Goal: Communication & Community: Connect with others

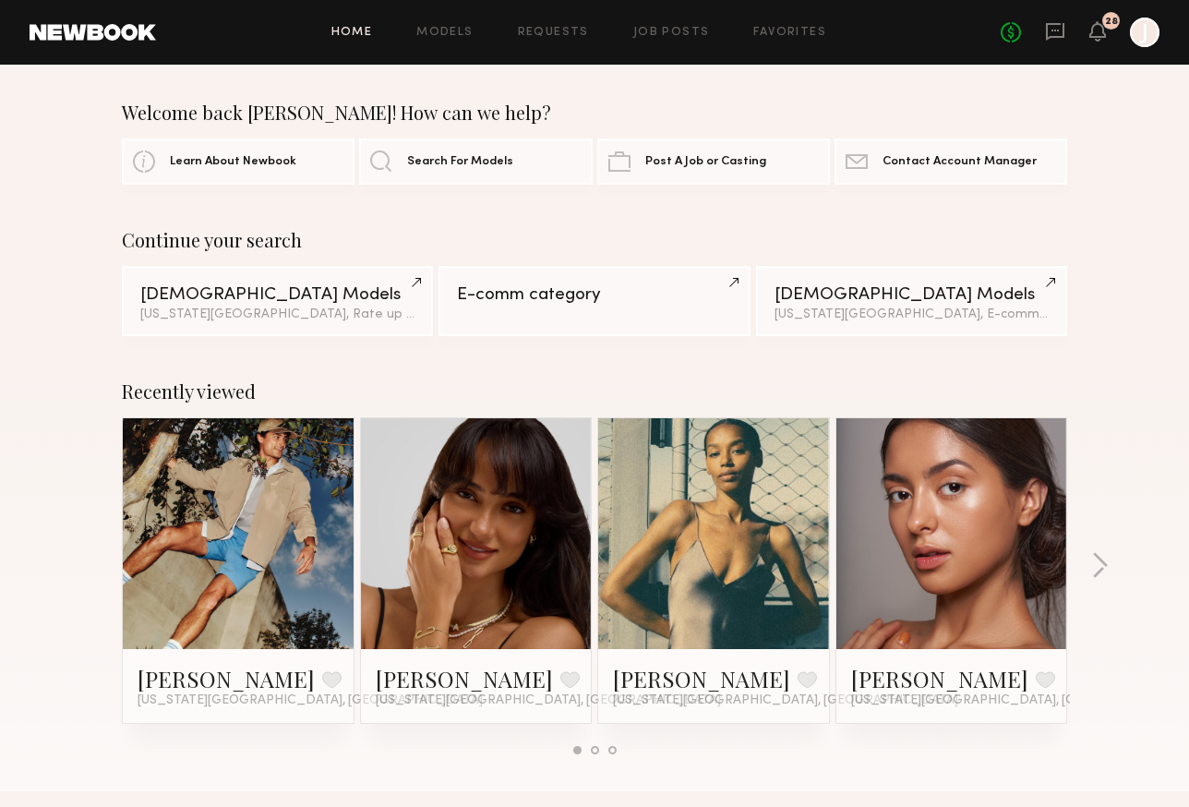
click at [944, 598] on link at bounding box center [951, 533] width 113 height 231
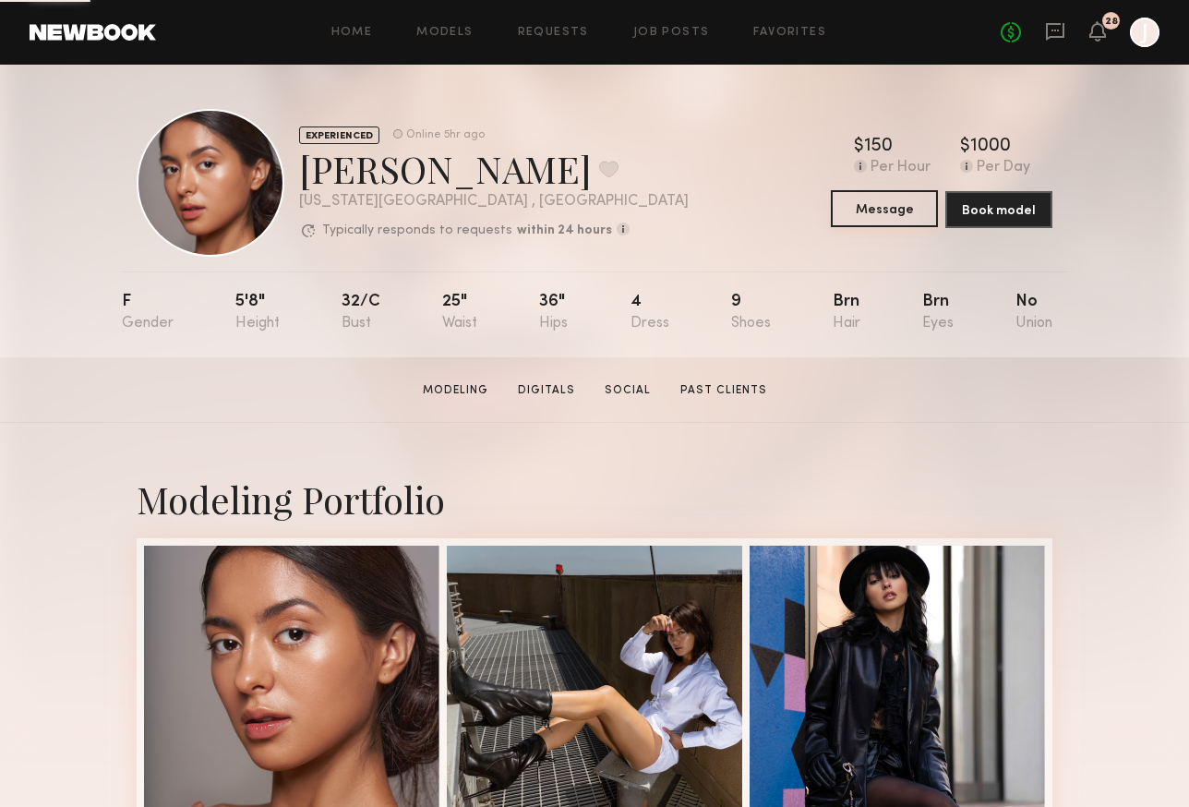
click at [870, 208] on button "Message" at bounding box center [884, 208] width 107 height 37
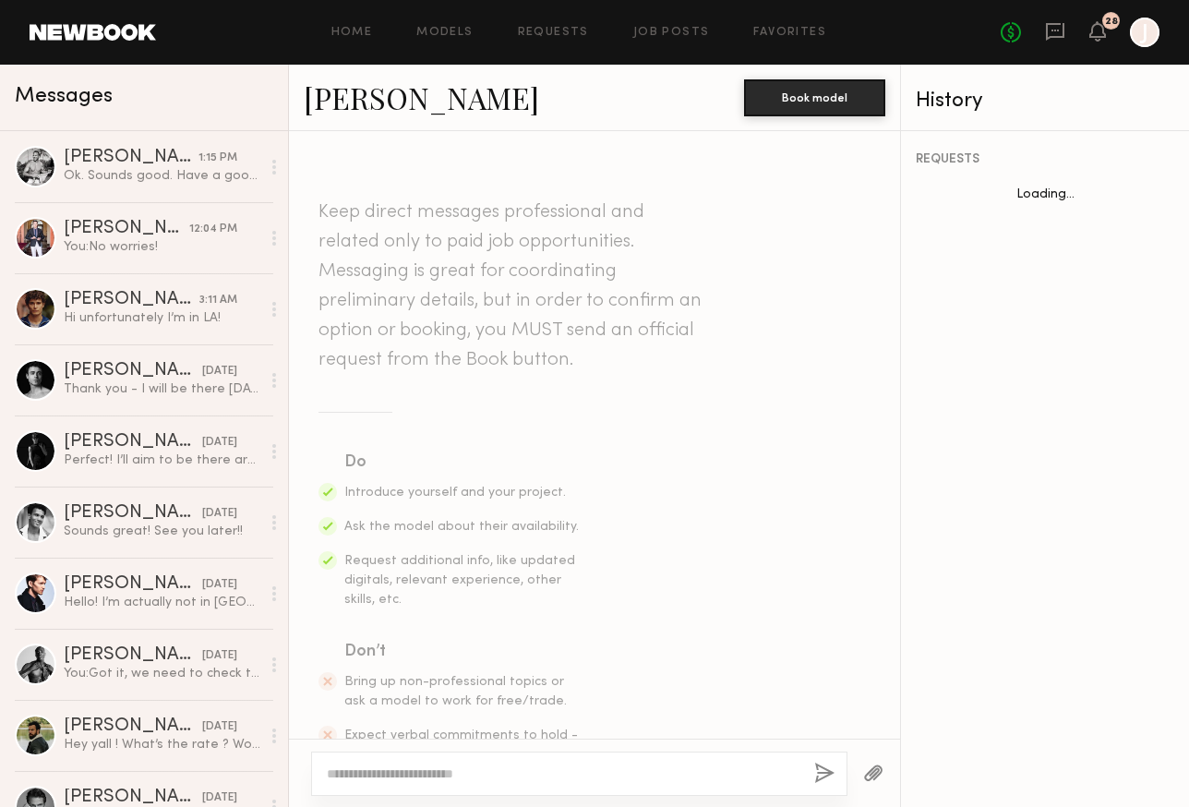
scroll to position [550, 0]
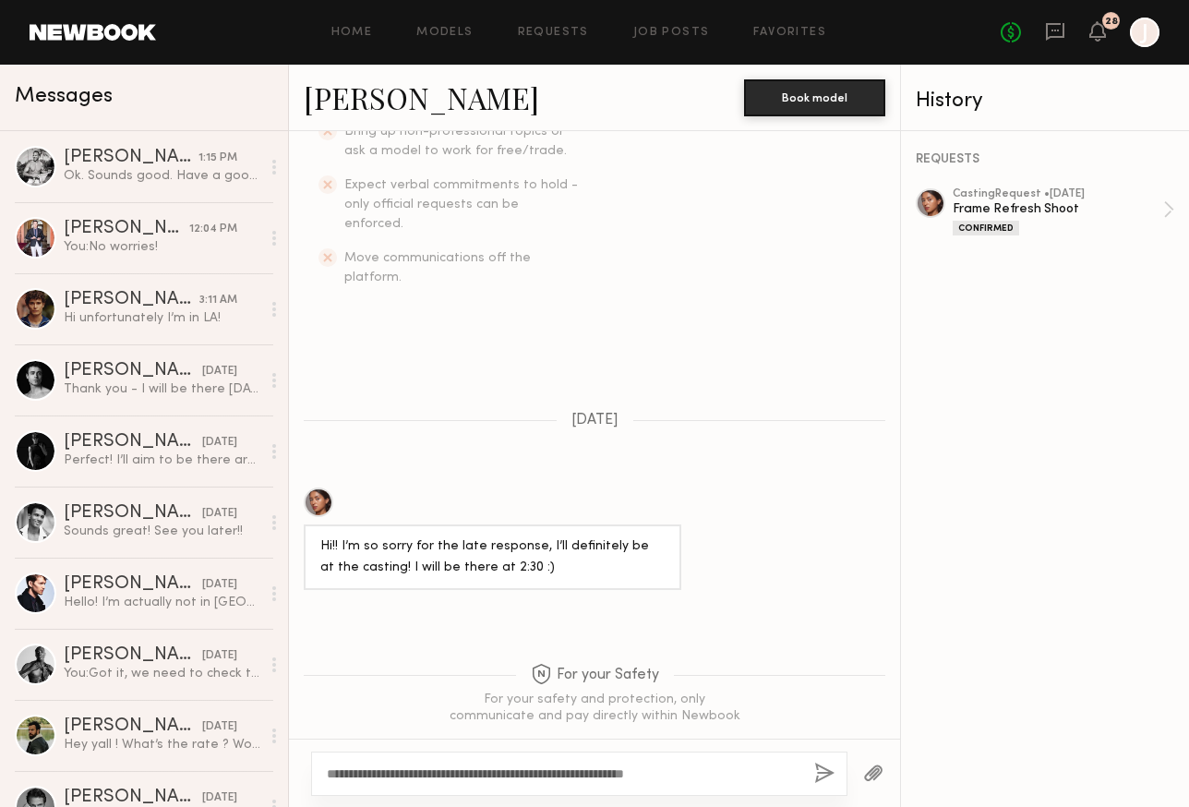
type textarea "**********"
click at [827, 775] on button "button" at bounding box center [824, 774] width 20 height 23
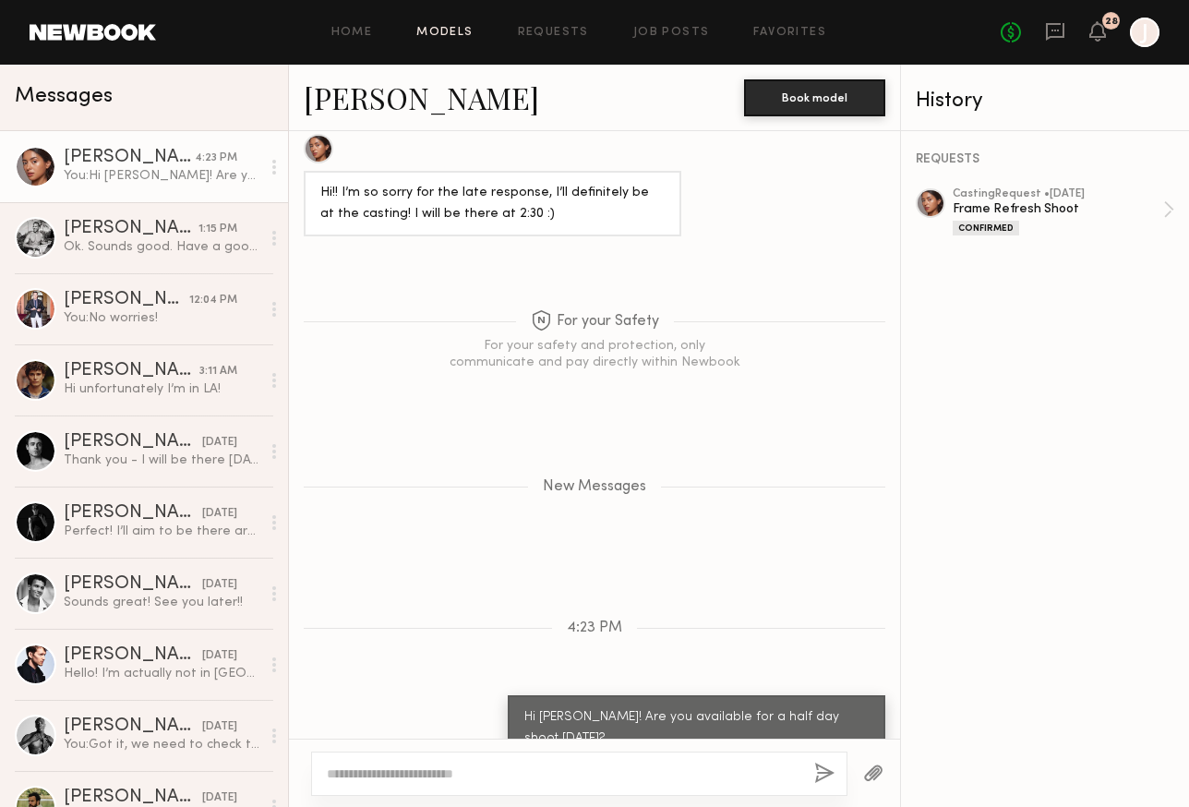
click at [454, 27] on link "Models" at bounding box center [444, 33] width 56 height 12
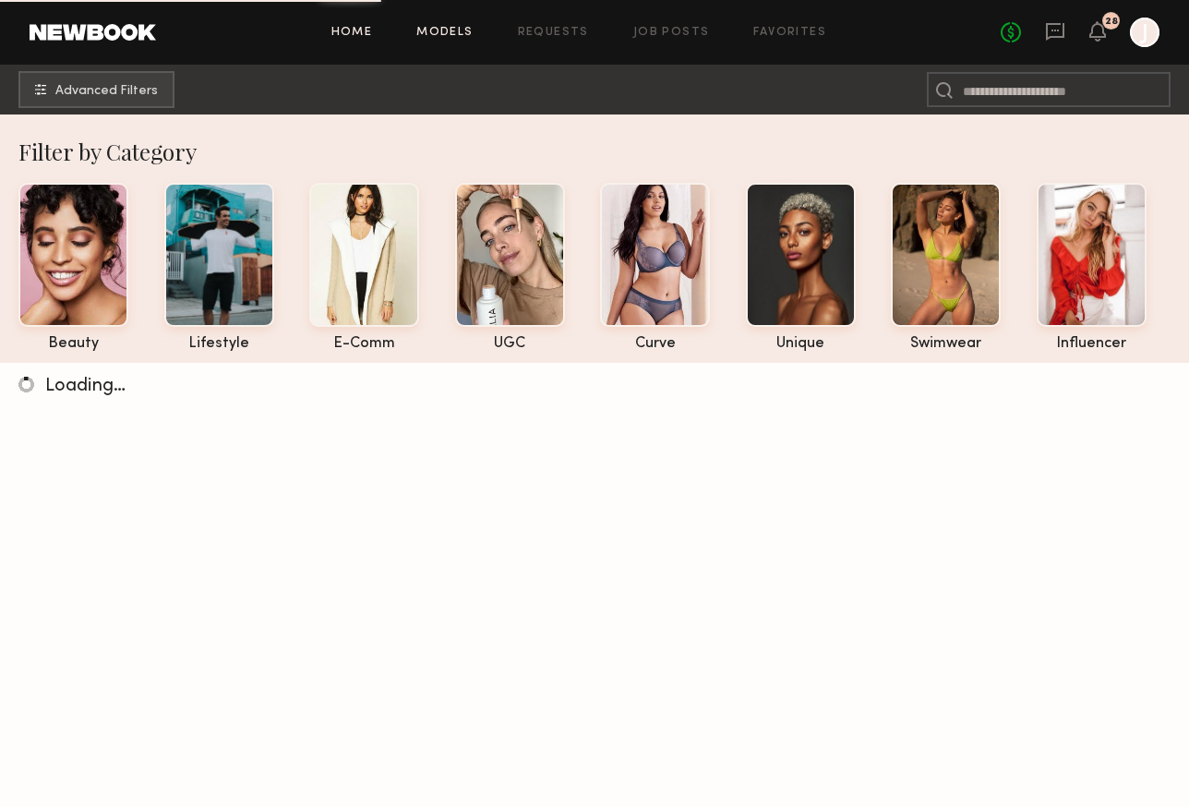
click at [354, 33] on link "Home" at bounding box center [352, 33] width 42 height 12
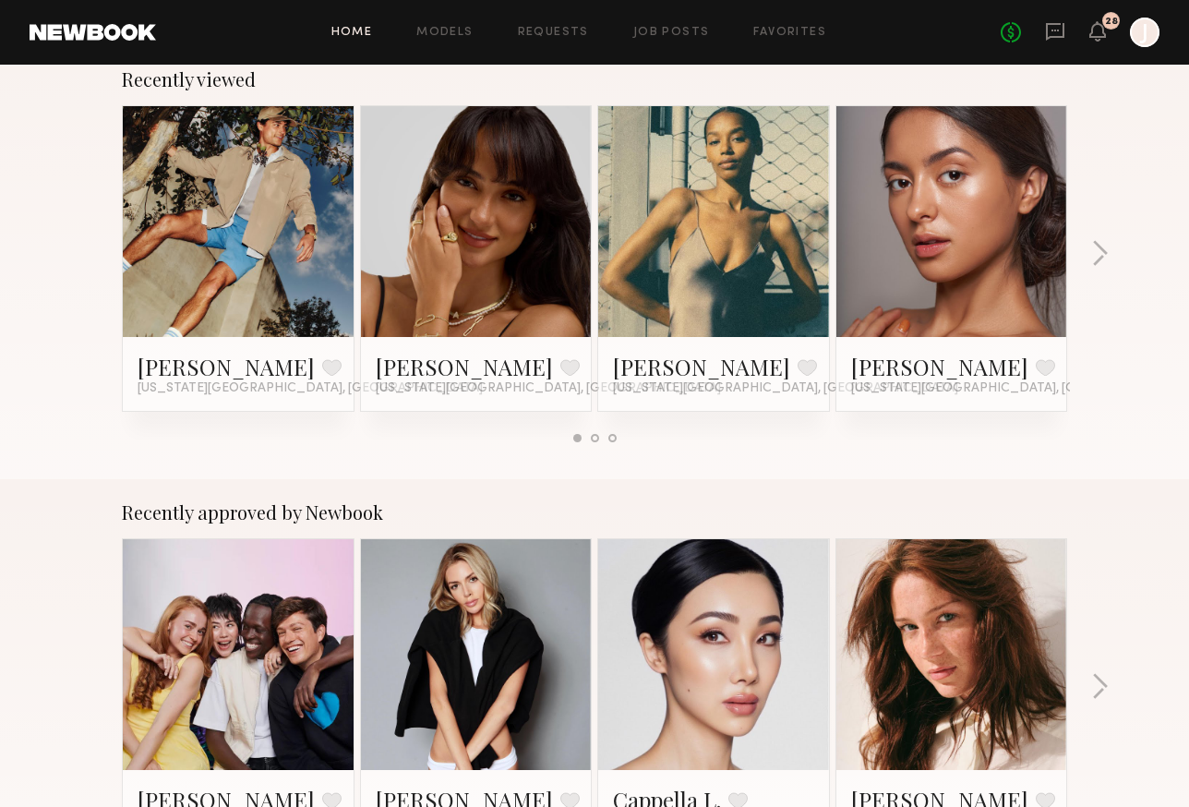
scroll to position [437, 0]
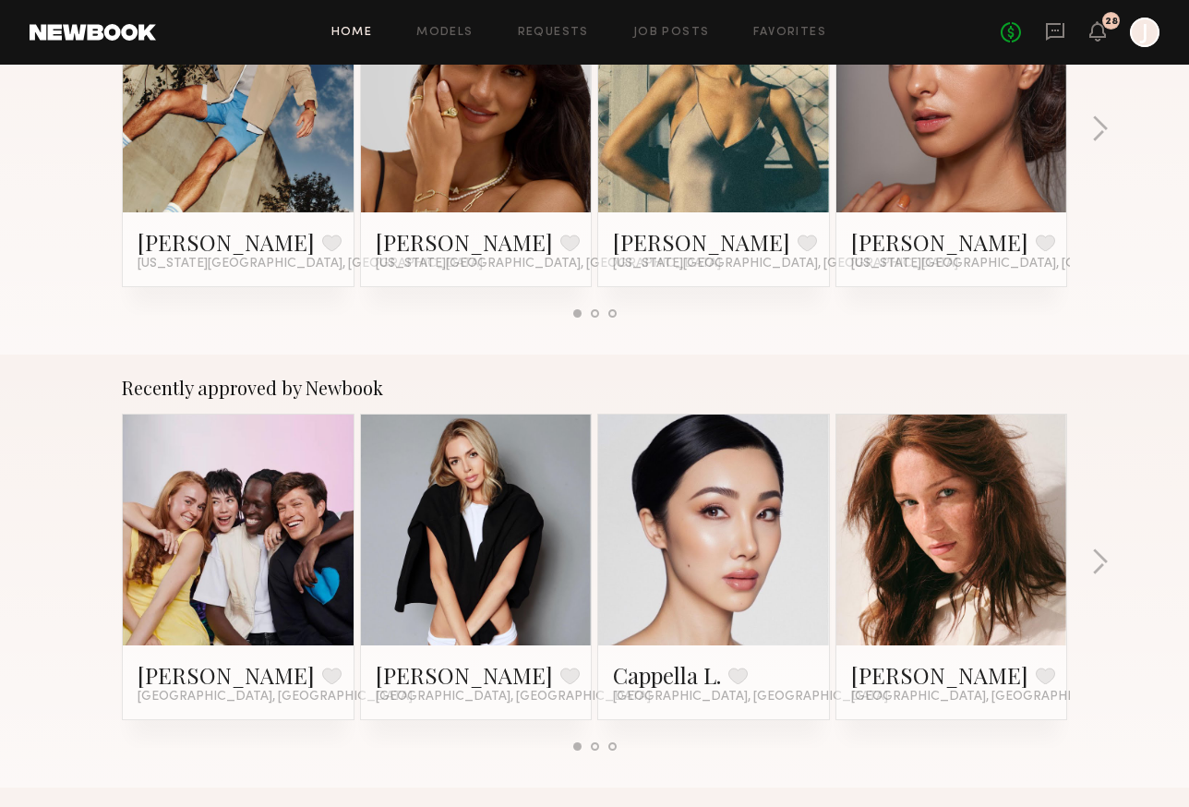
click at [595, 315] on div at bounding box center [595, 313] width 8 height 8
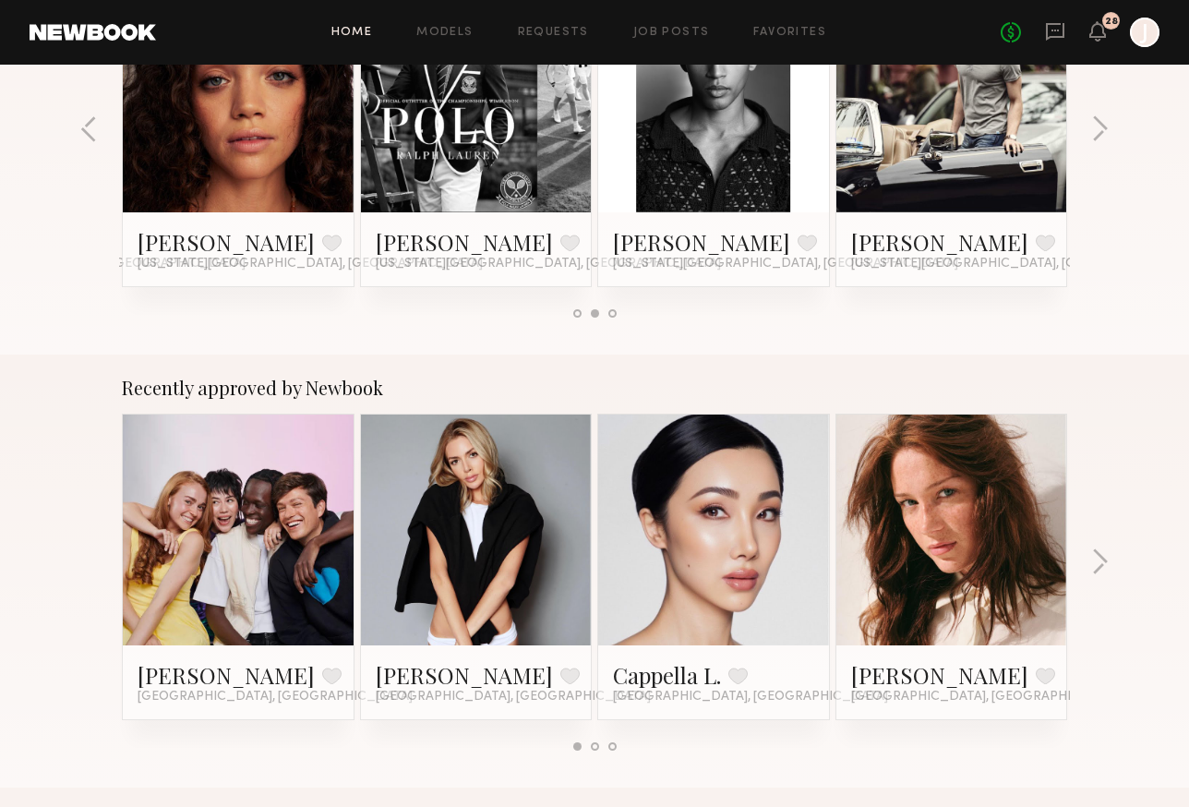
click at [612, 310] on div at bounding box center [612, 313] width 8 height 8
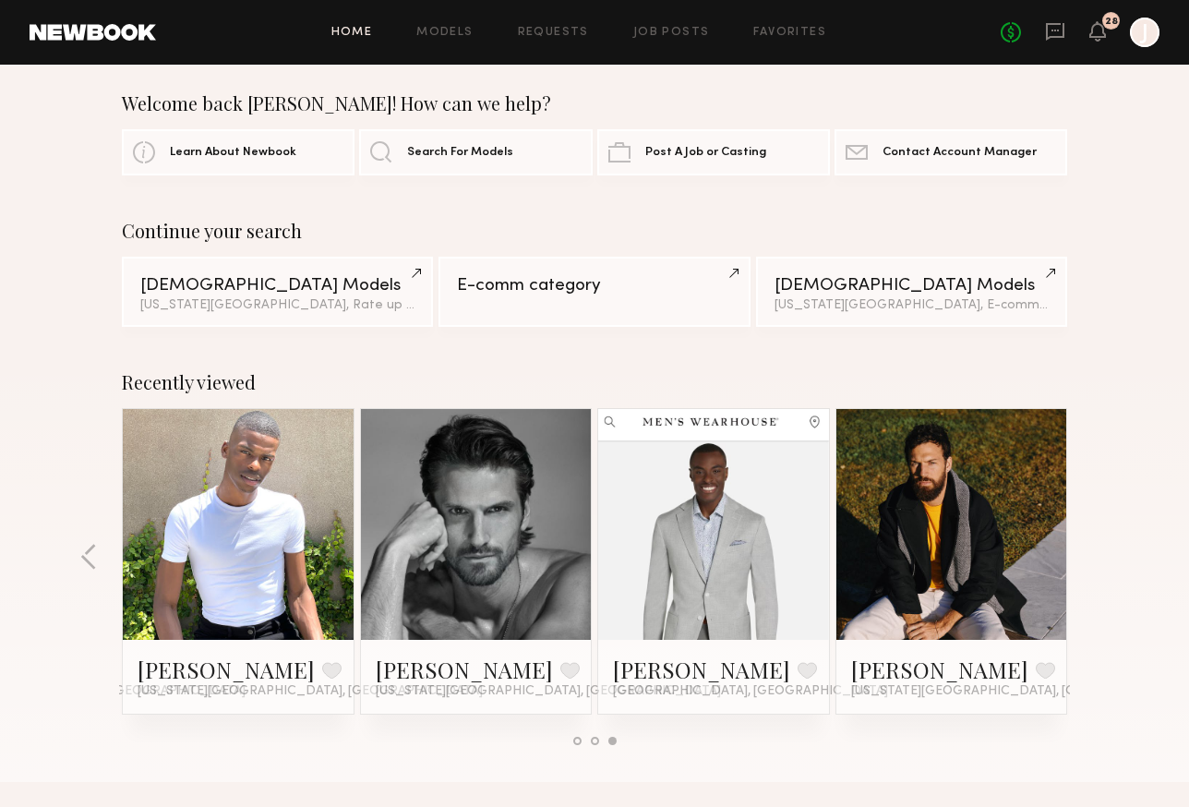
scroll to position [0, 0]
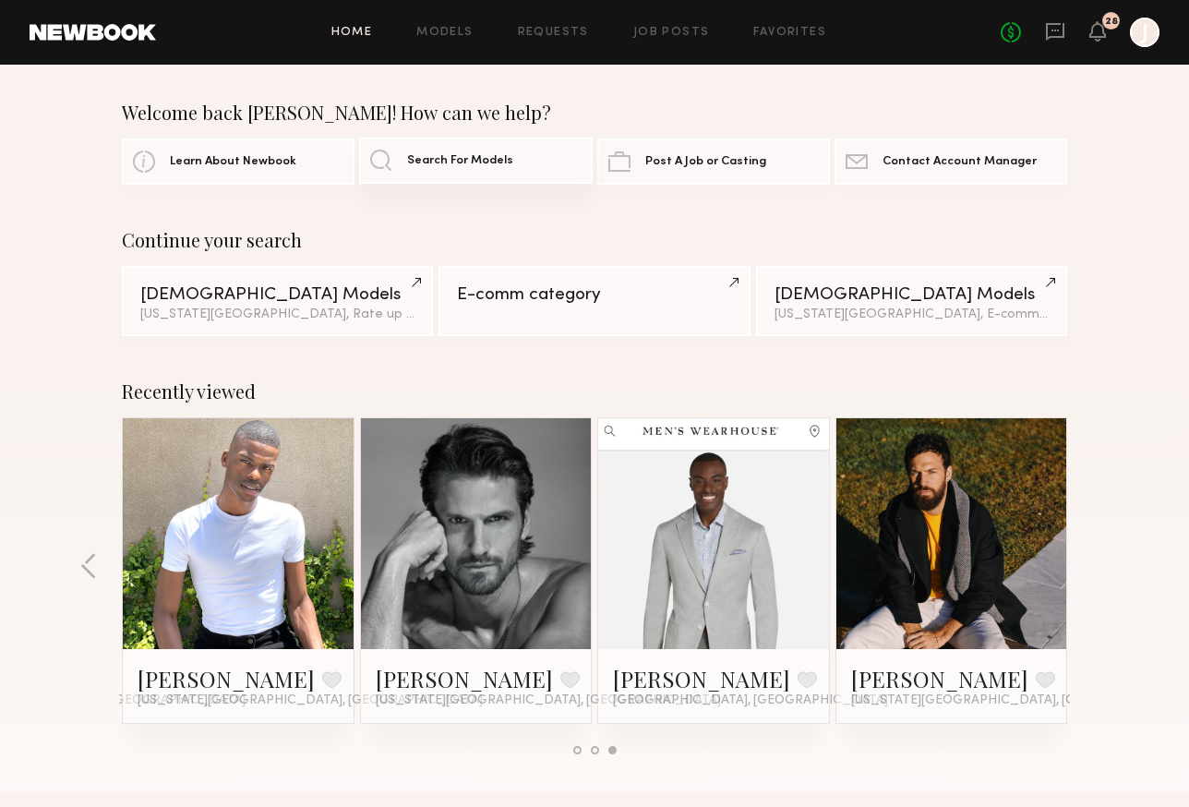
click at [447, 165] on span "Search For Models" at bounding box center [460, 161] width 106 height 12
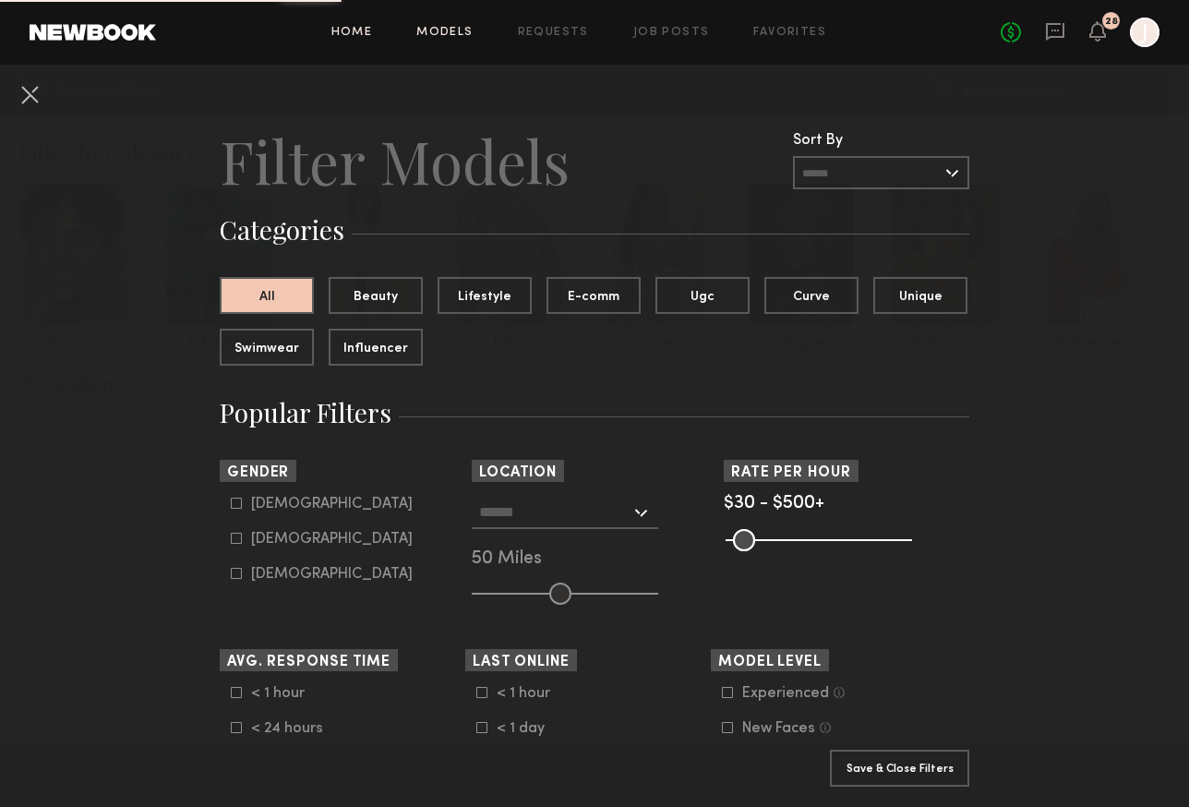
click at [371, 29] on link "Home" at bounding box center [352, 33] width 42 height 12
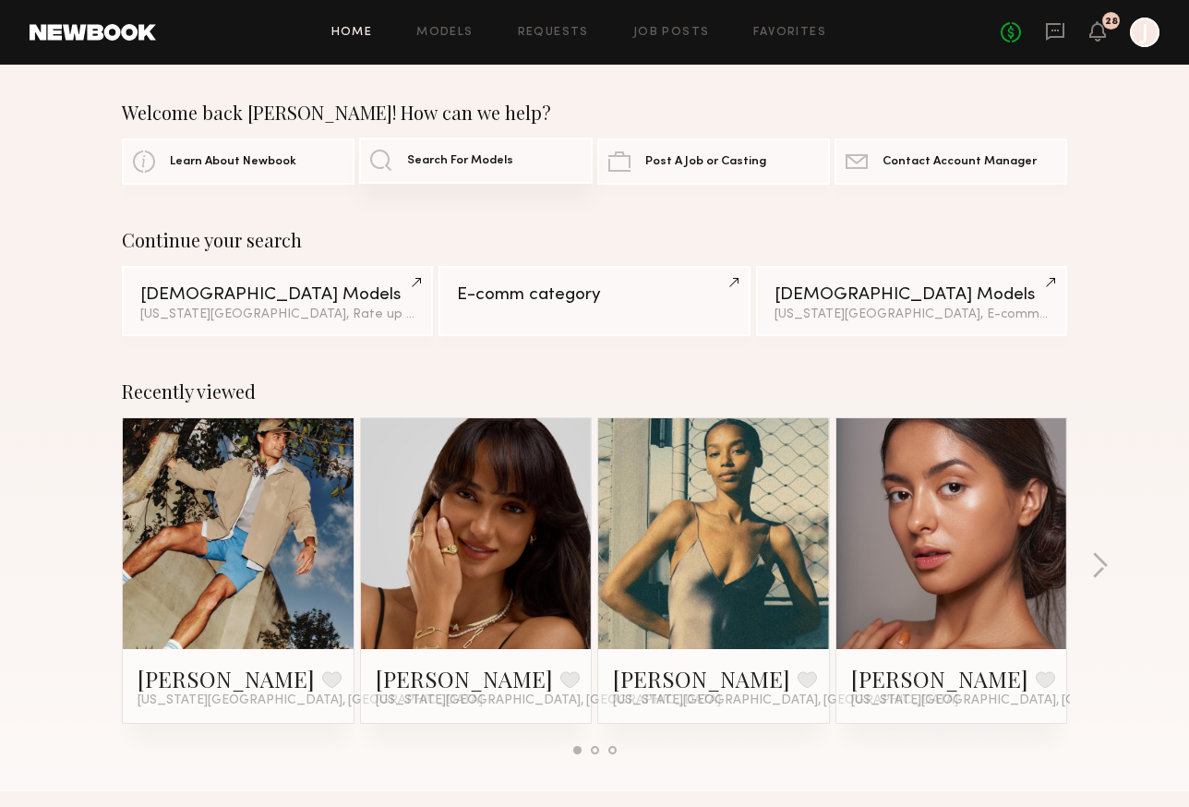
click at [517, 162] on link "Search For Models" at bounding box center [475, 161] width 233 height 46
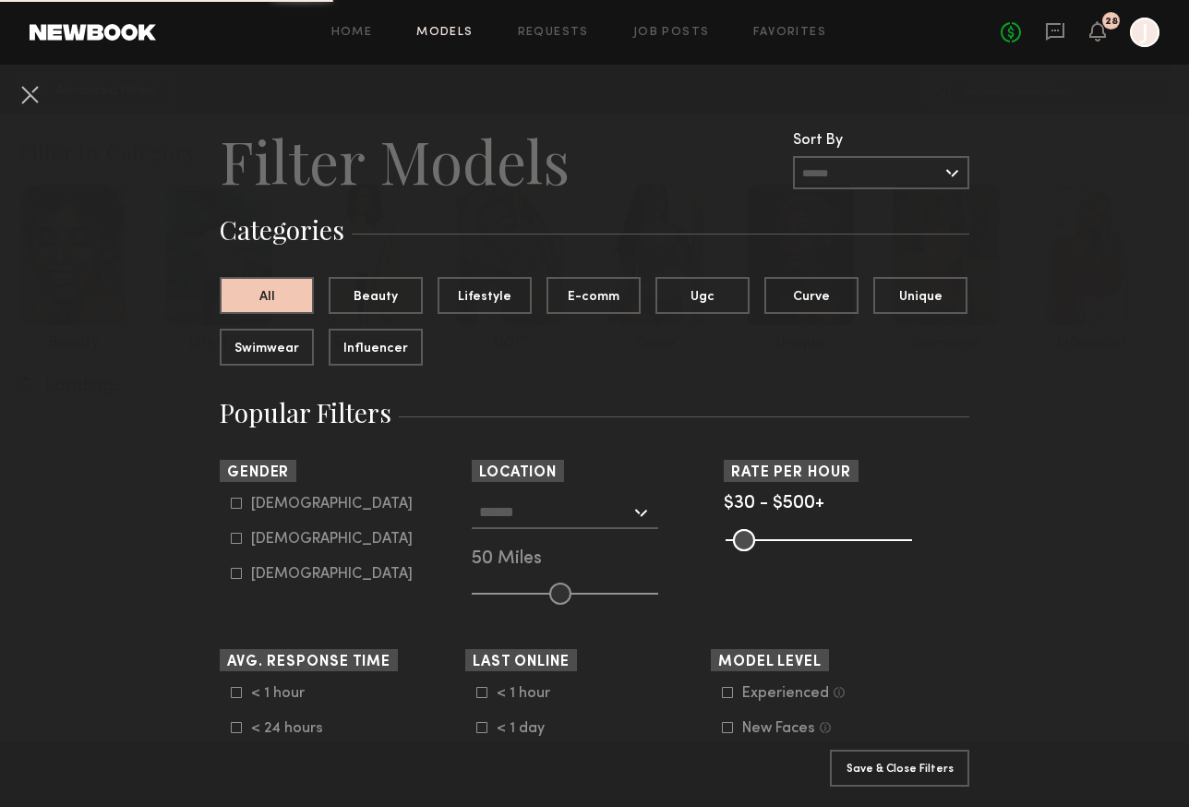
click at [371, 40] on div "Home Models Requests Job Posts Favorites Sign Out No fees up to $5,000 28 J" at bounding box center [657, 33] width 1003 height 30
click at [343, 28] on link "Home" at bounding box center [352, 33] width 42 height 12
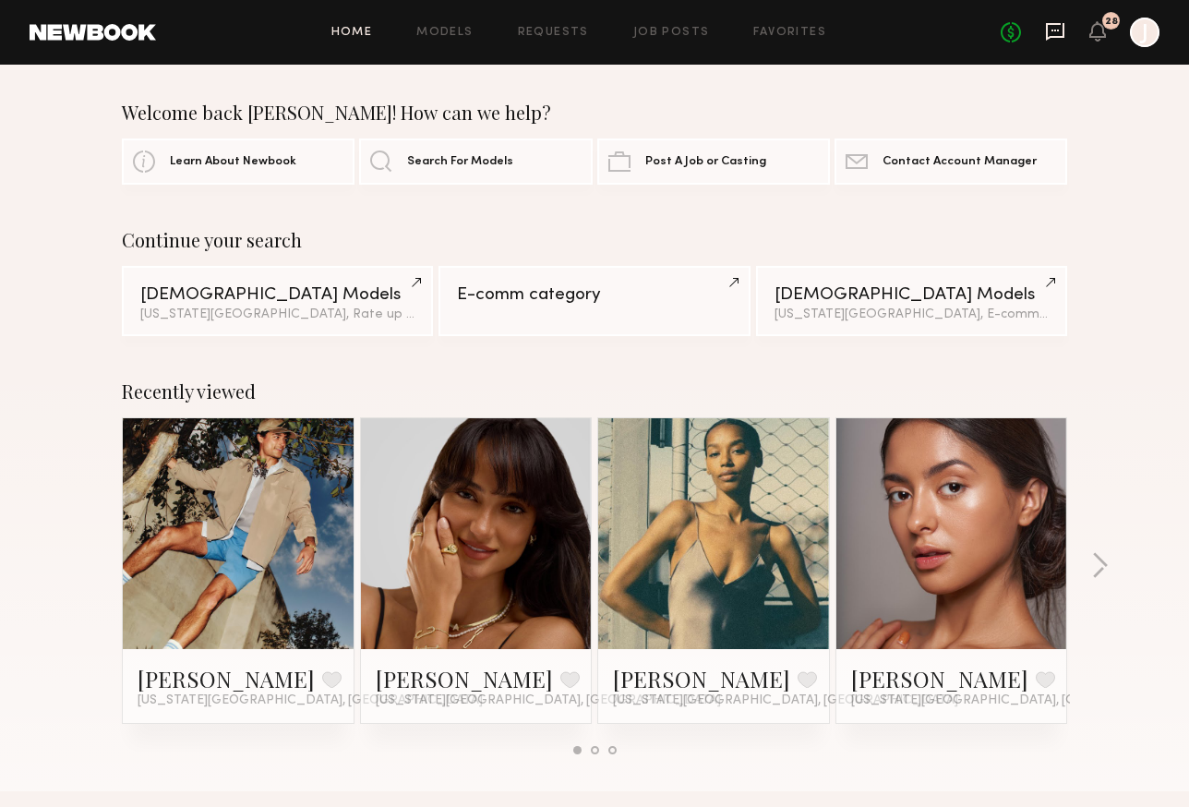
click at [1061, 34] on icon at bounding box center [1055, 31] width 20 height 20
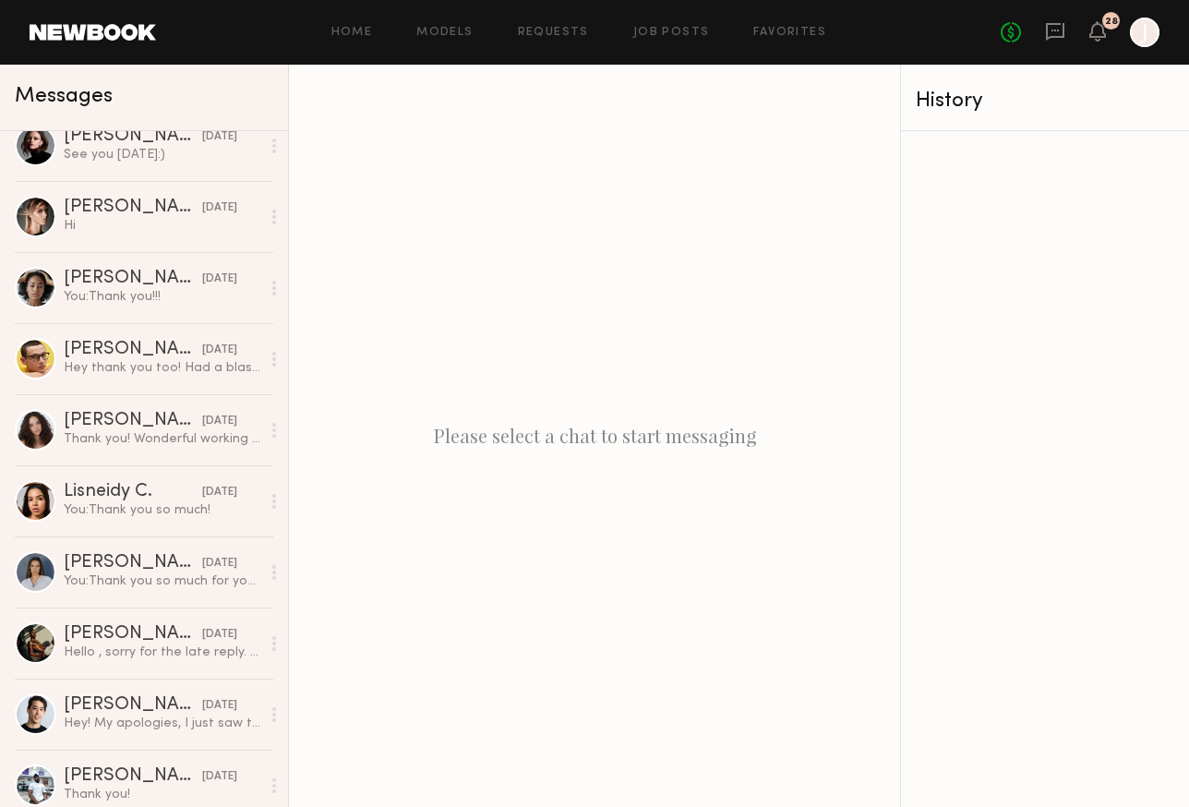
scroll to position [2284, 0]
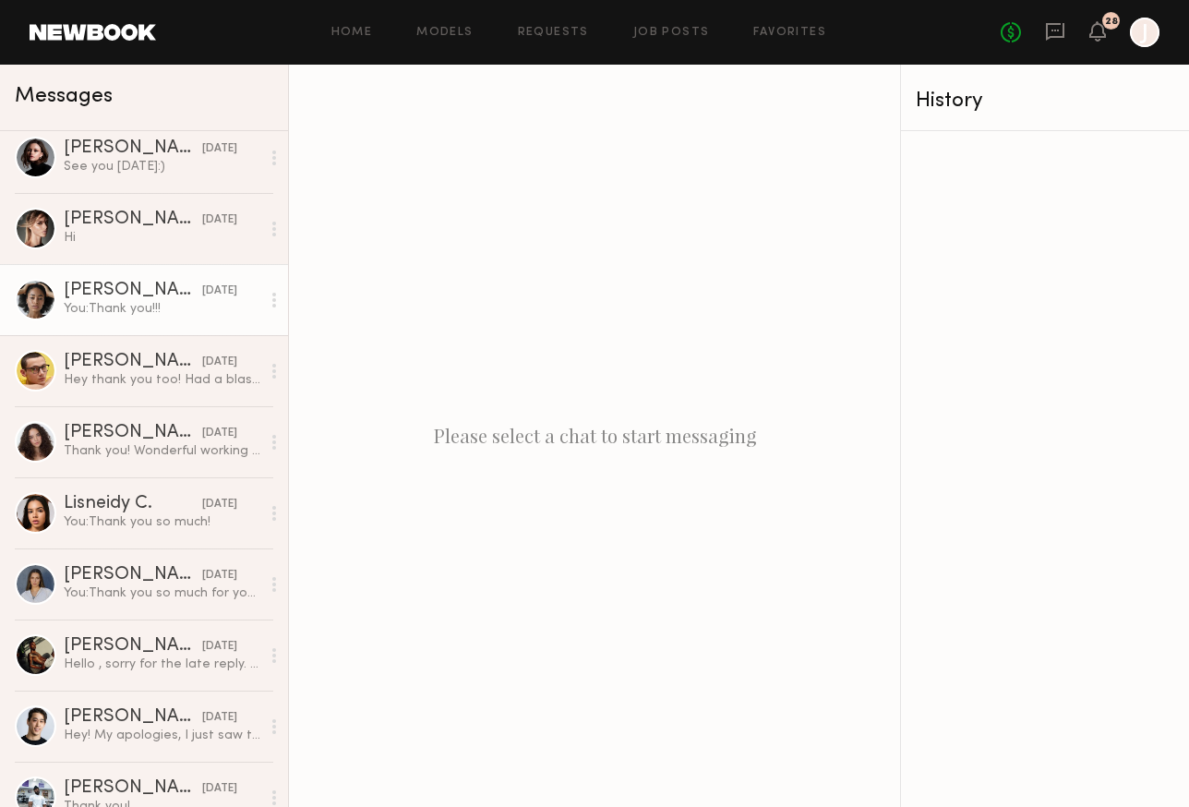
click at [122, 319] on link "[PERSON_NAME] [DATE] You: Thank you!!!" at bounding box center [144, 299] width 288 height 71
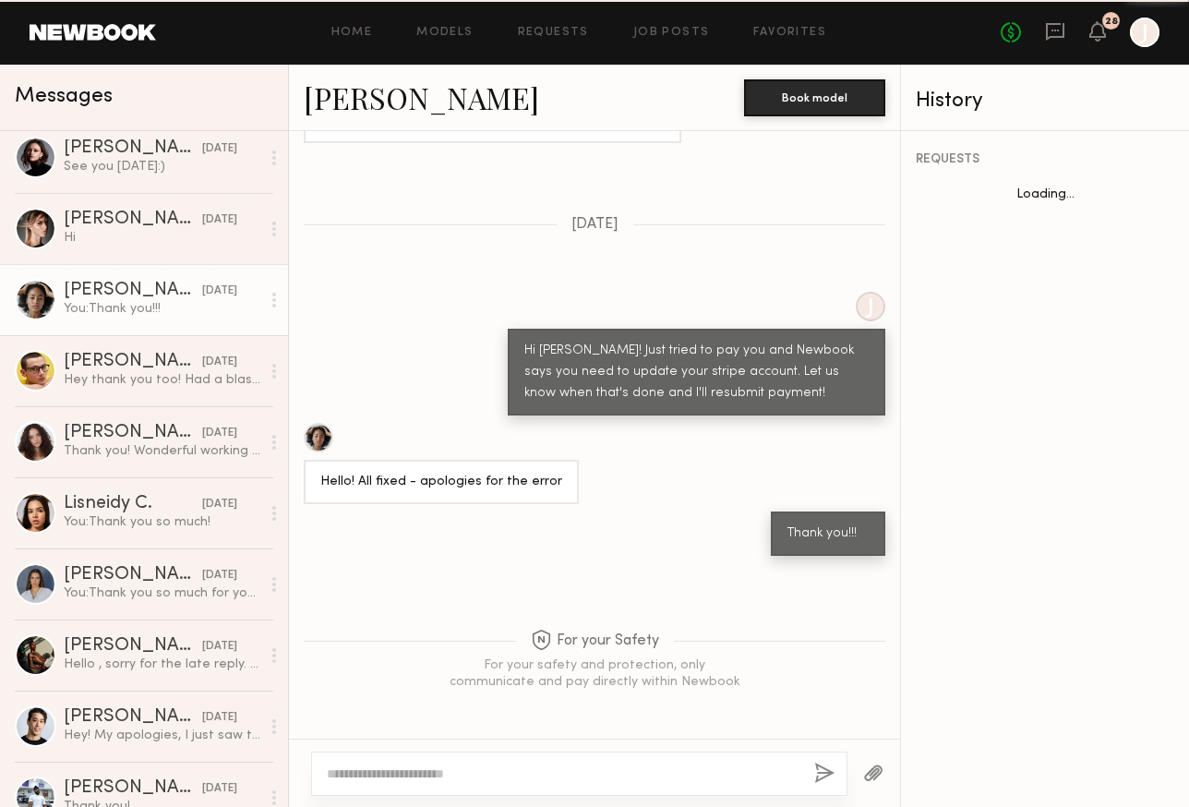
scroll to position [1048, 0]
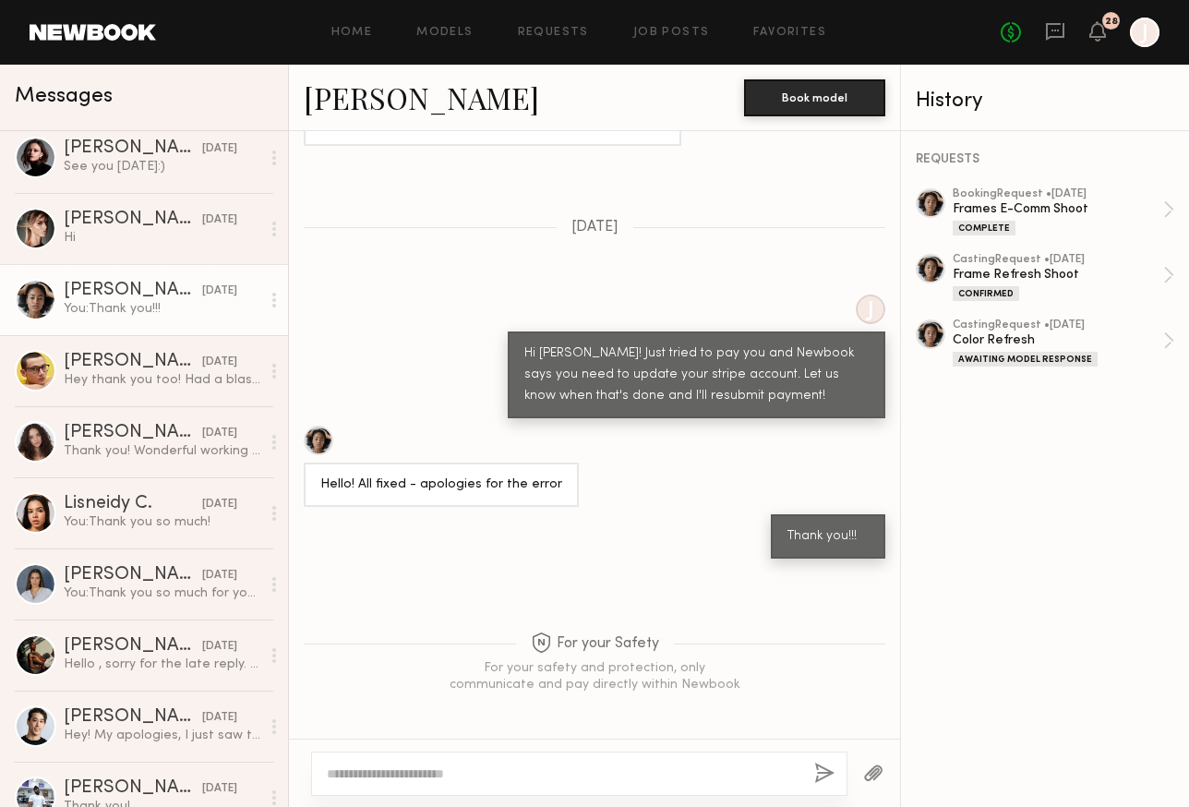
click at [478, 785] on div at bounding box center [579, 773] width 536 height 44
click at [473, 767] on textarea at bounding box center [563, 773] width 473 height 18
type textarea "**********"
click at [823, 775] on button "button" at bounding box center [824, 774] width 20 height 23
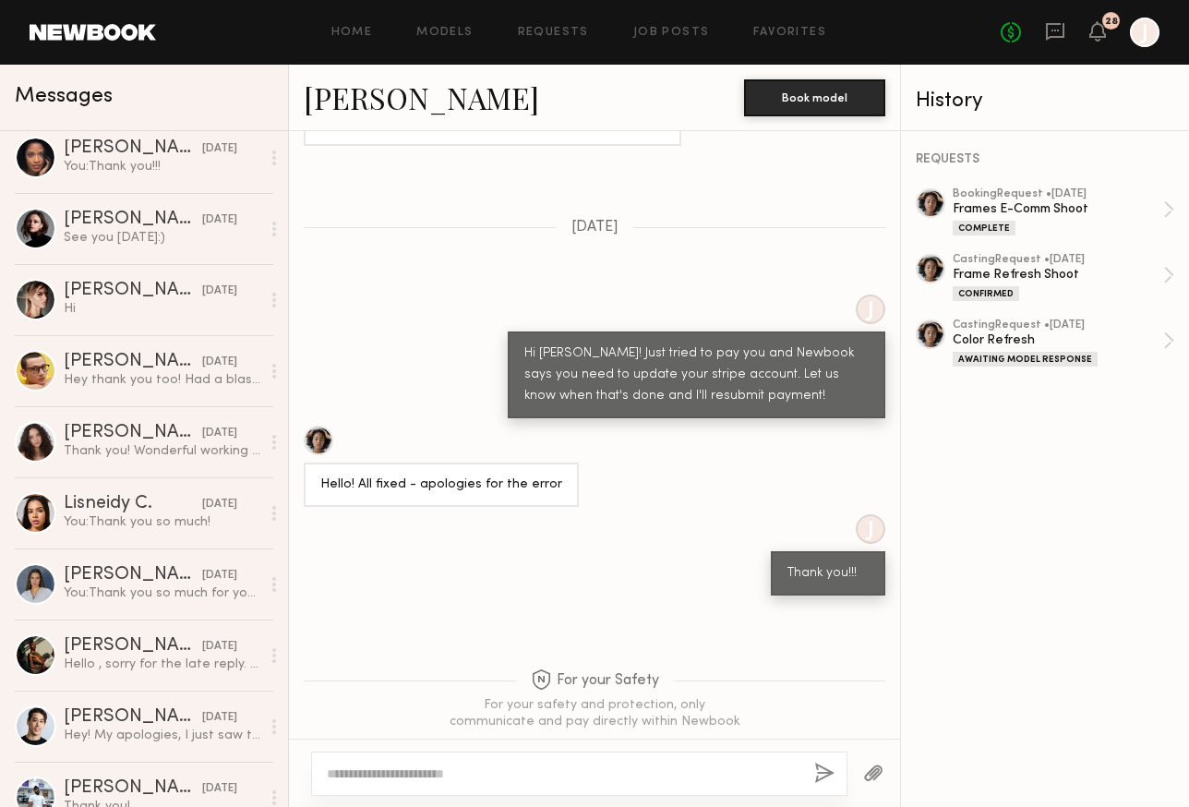
scroll to position [0, 0]
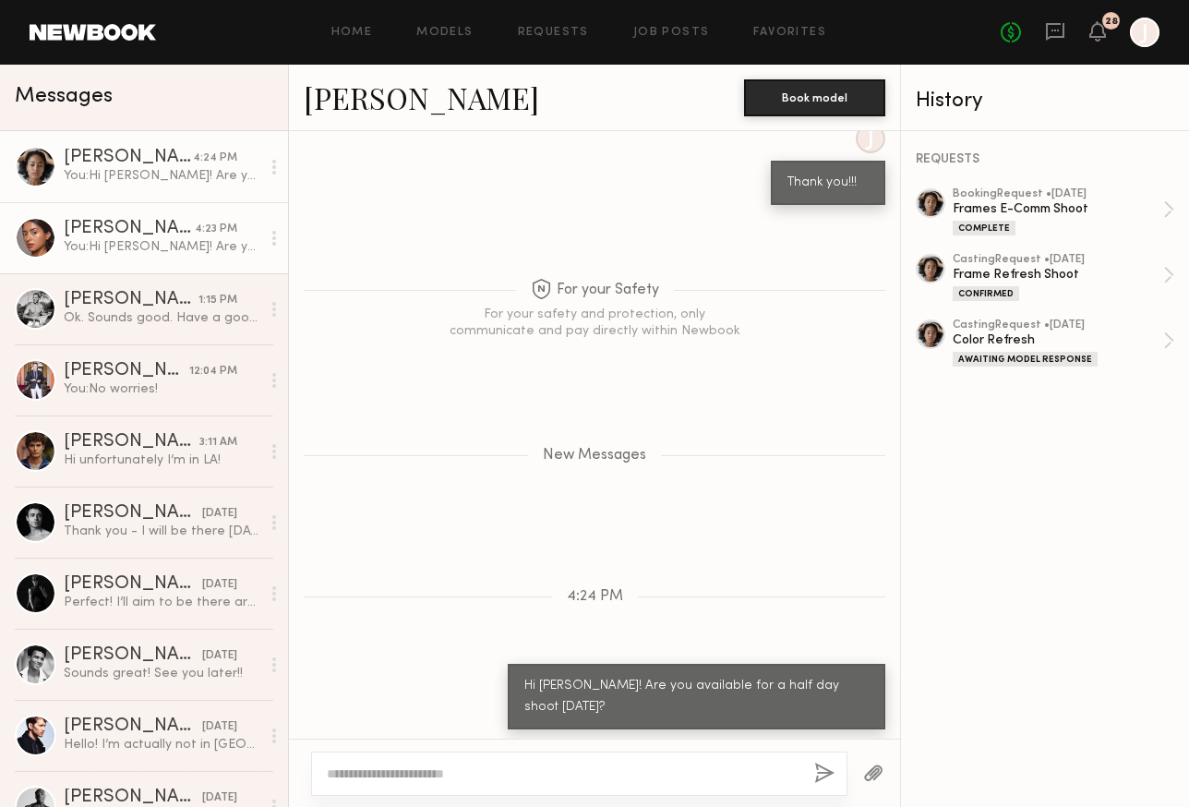
click at [154, 248] on div "You: Hi [PERSON_NAME]! Are you available for a half day shoot [DATE]?" at bounding box center [162, 247] width 197 height 18
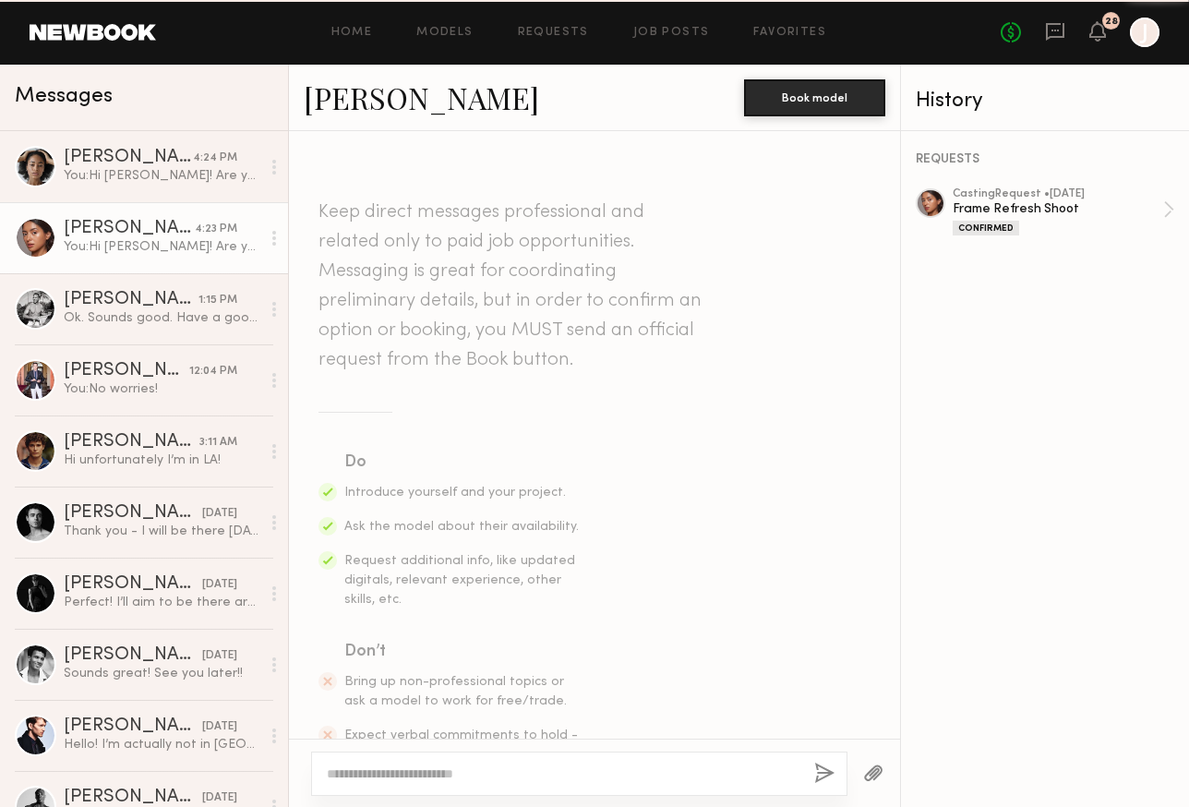
scroll to position [763, 0]
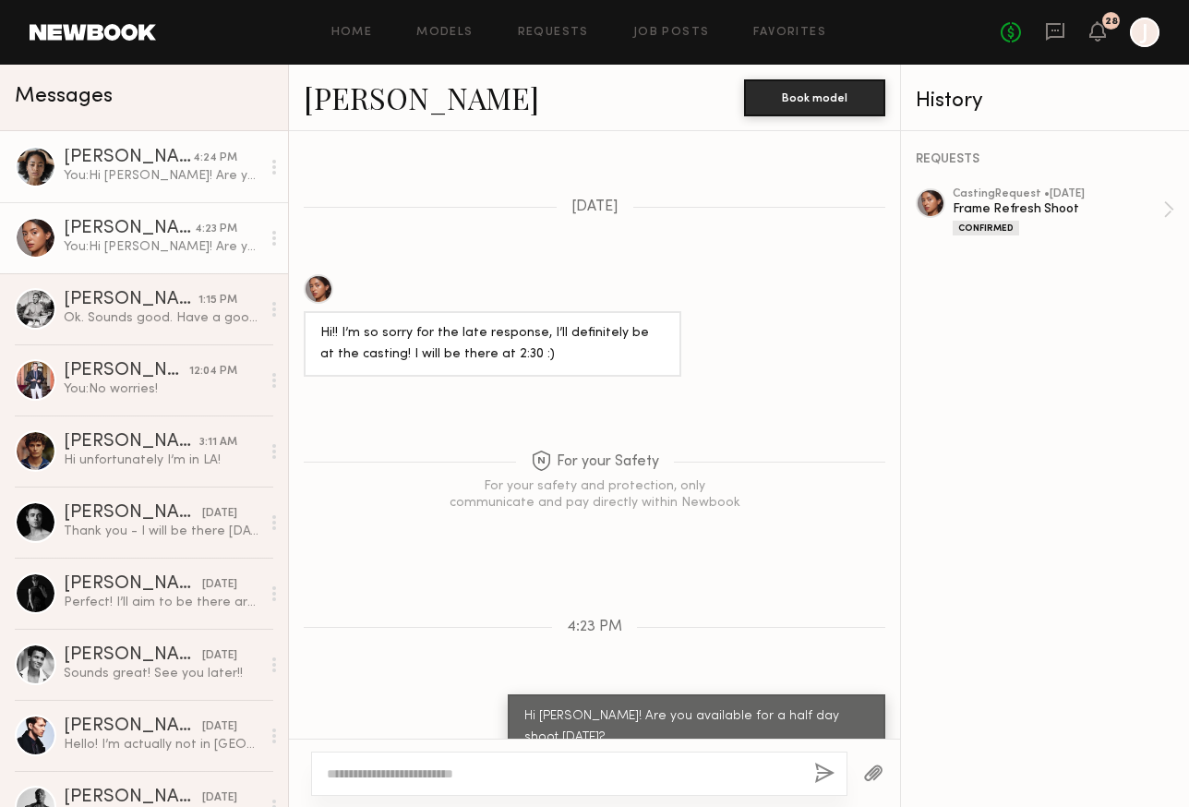
click at [138, 198] on link "[PERSON_NAME] 4:24 PM You: Hi [PERSON_NAME]! Are you available for a half day s…" at bounding box center [144, 166] width 288 height 71
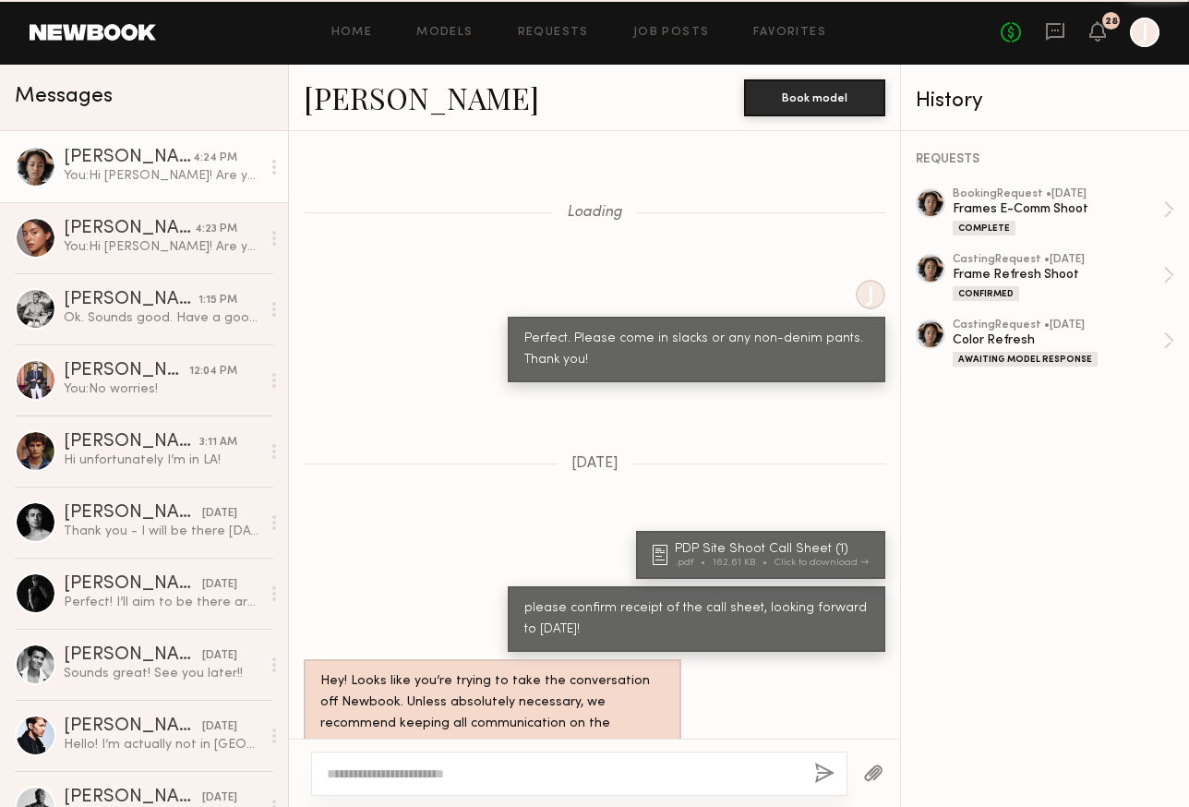
scroll to position [1298, 0]
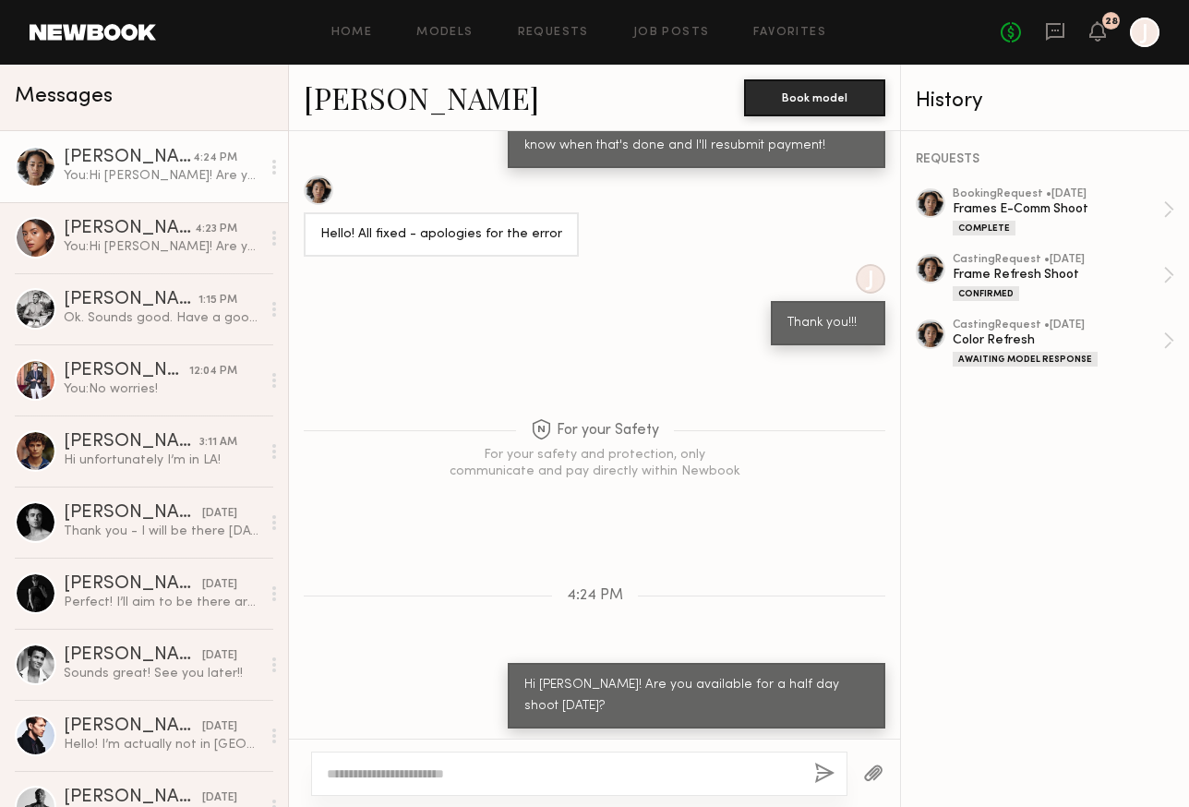
click at [1110, 30] on div "No fees up to $5,000 28 J" at bounding box center [1080, 33] width 159 height 30
click at [1096, 30] on icon at bounding box center [1097, 30] width 15 height 13
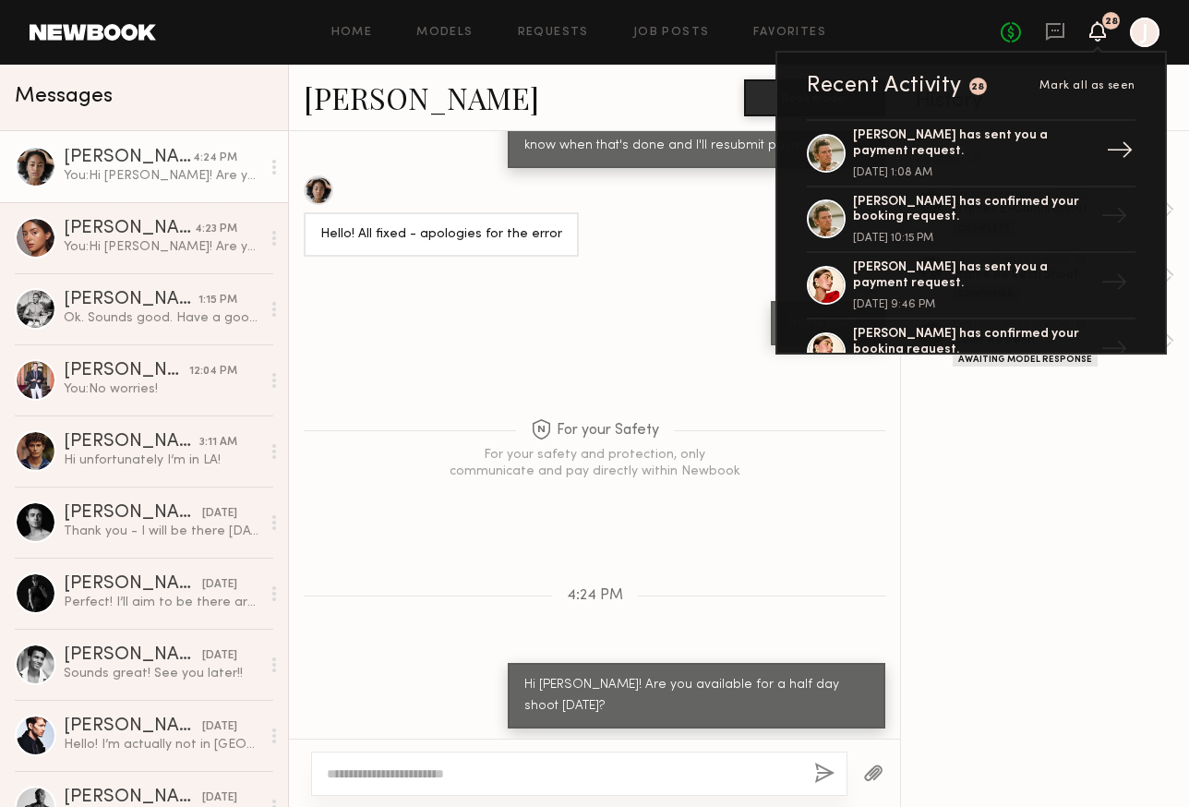
click at [873, 138] on div "[PERSON_NAME] has sent you a payment request." at bounding box center [973, 143] width 240 height 31
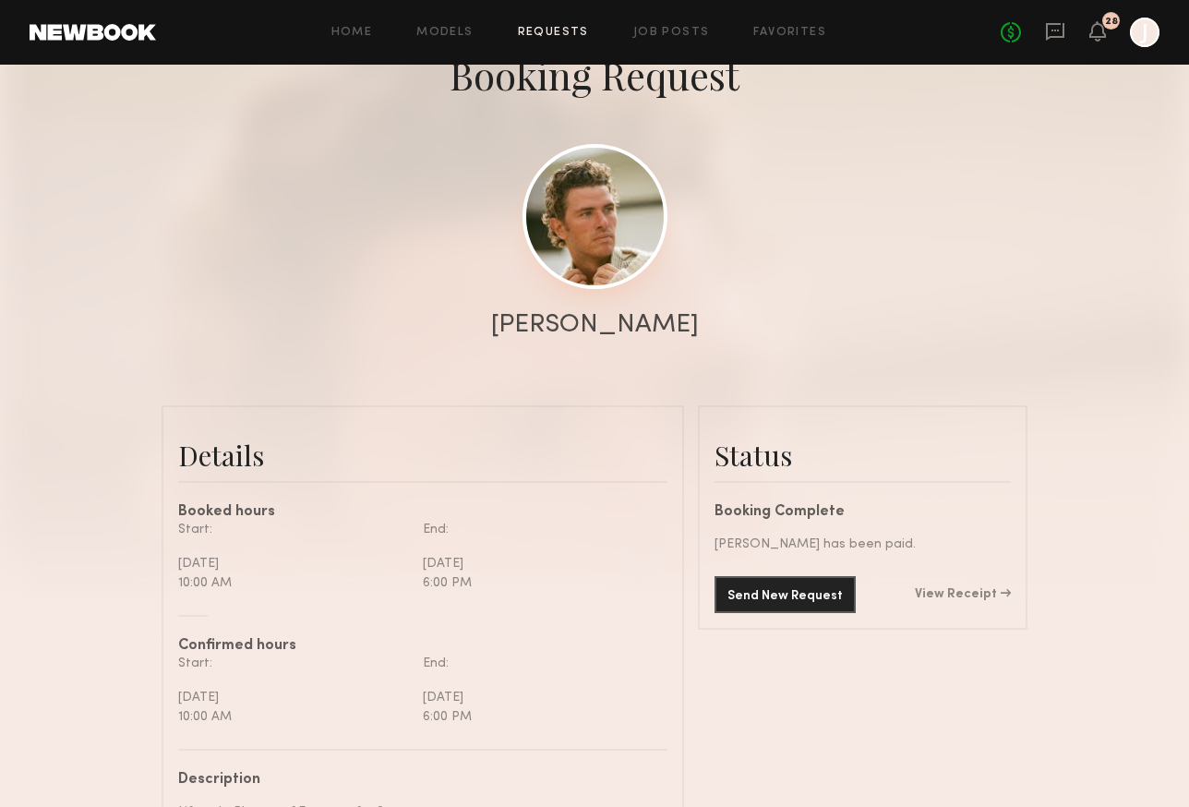
scroll to position [115, 0]
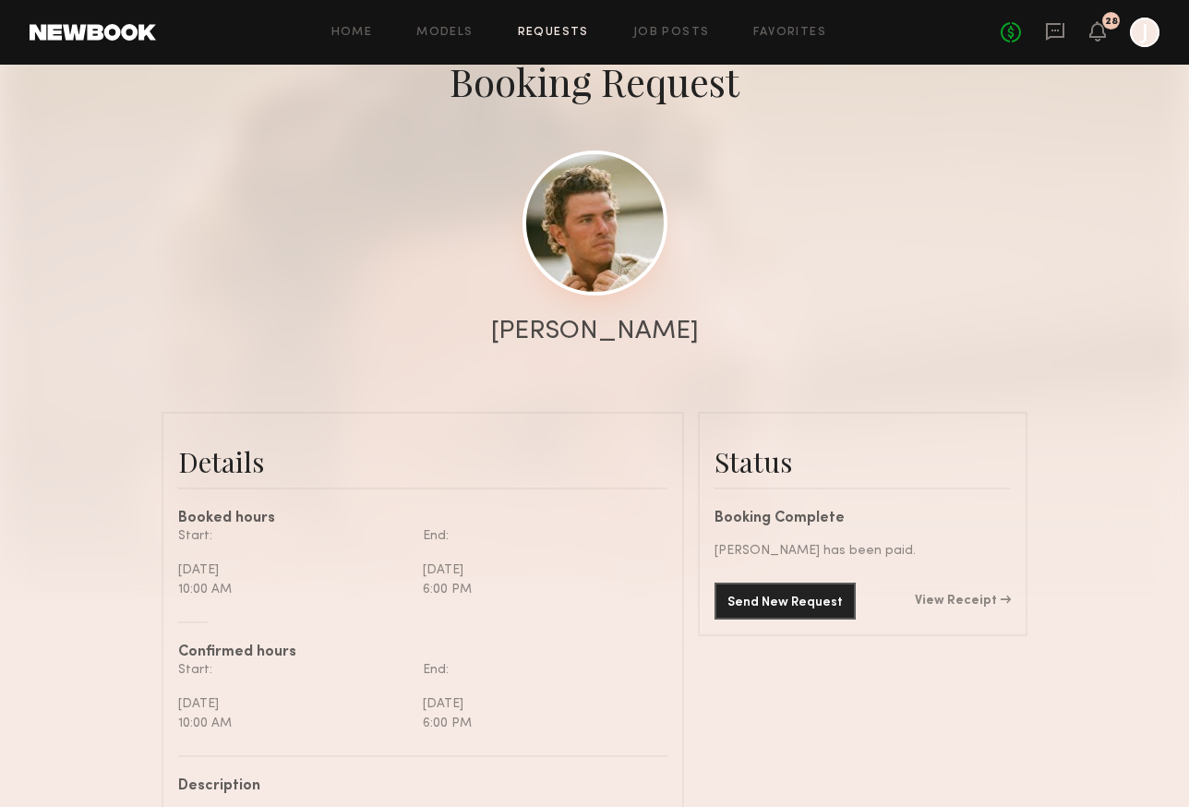
click at [608, 234] on link at bounding box center [594, 222] width 145 height 145
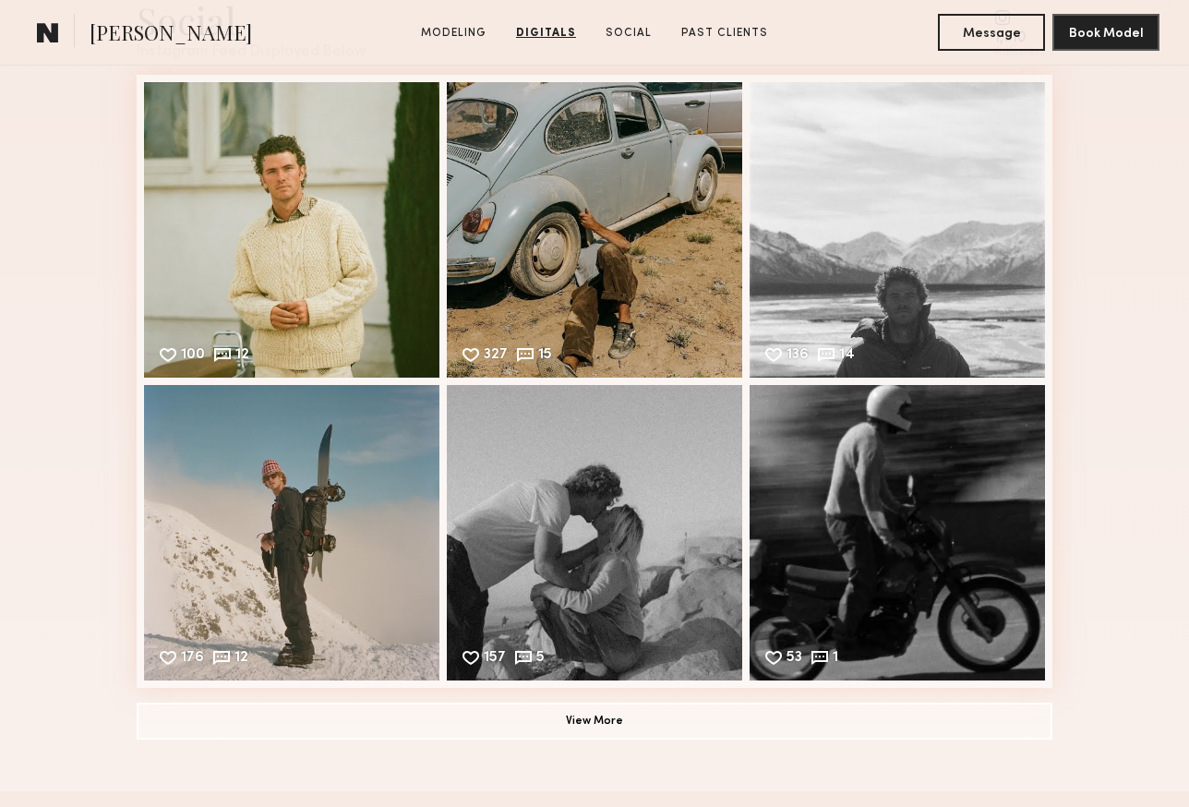
scroll to position [2642, 0]
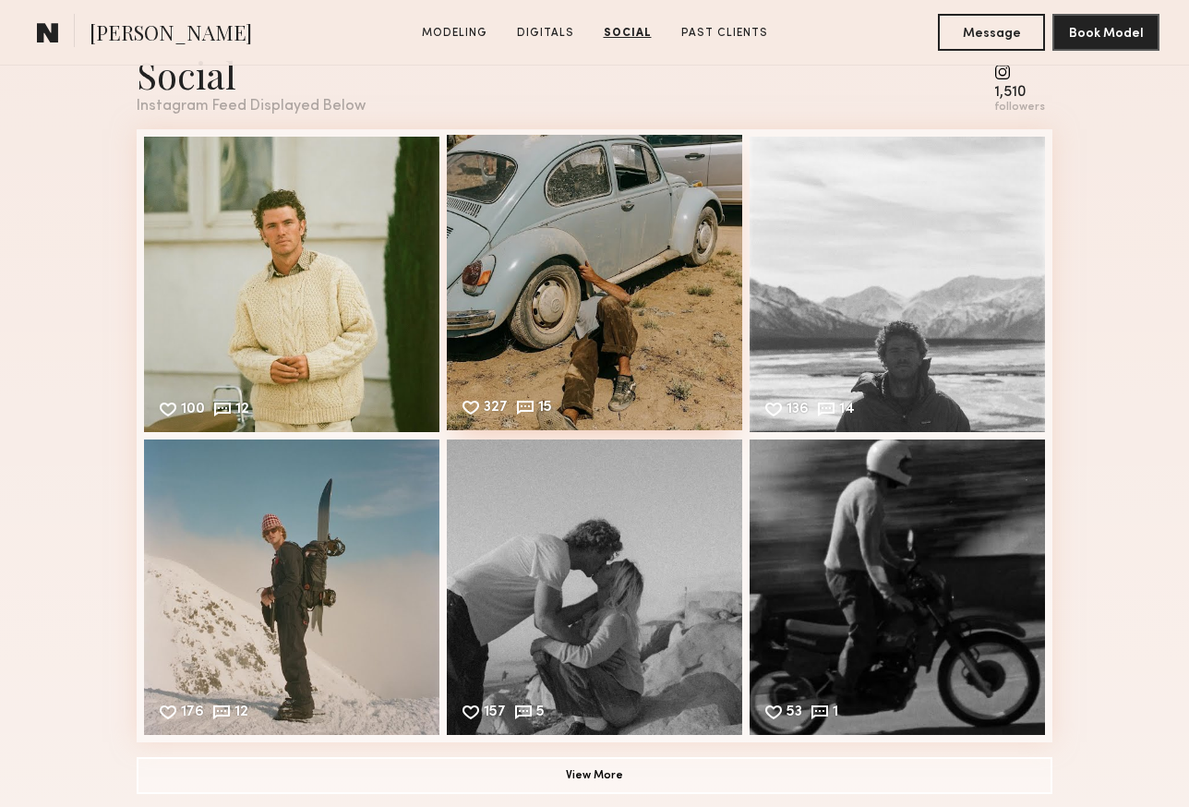
click at [463, 378] on div "327 15 Likes & comments displayed to show model’s engagement" at bounding box center [594, 282] width 295 height 295
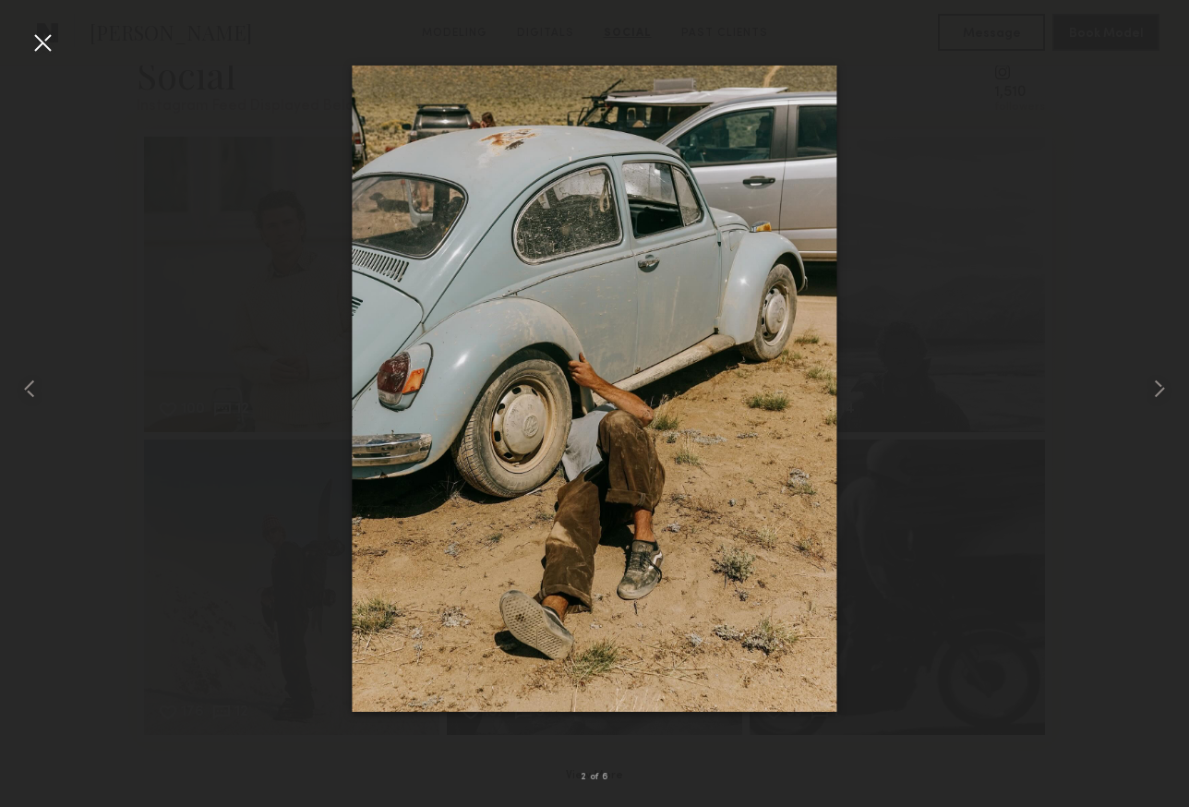
click at [43, 38] on div at bounding box center [43, 43] width 30 height 30
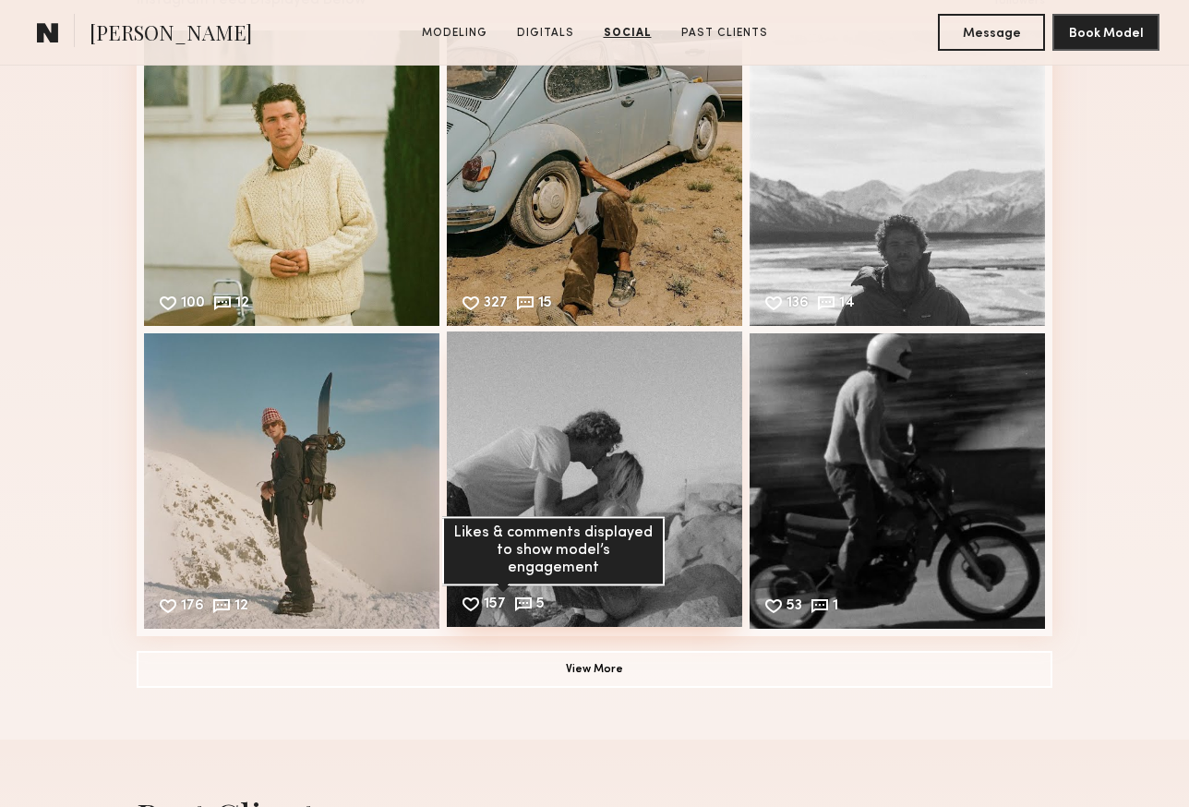
scroll to position [2845, 0]
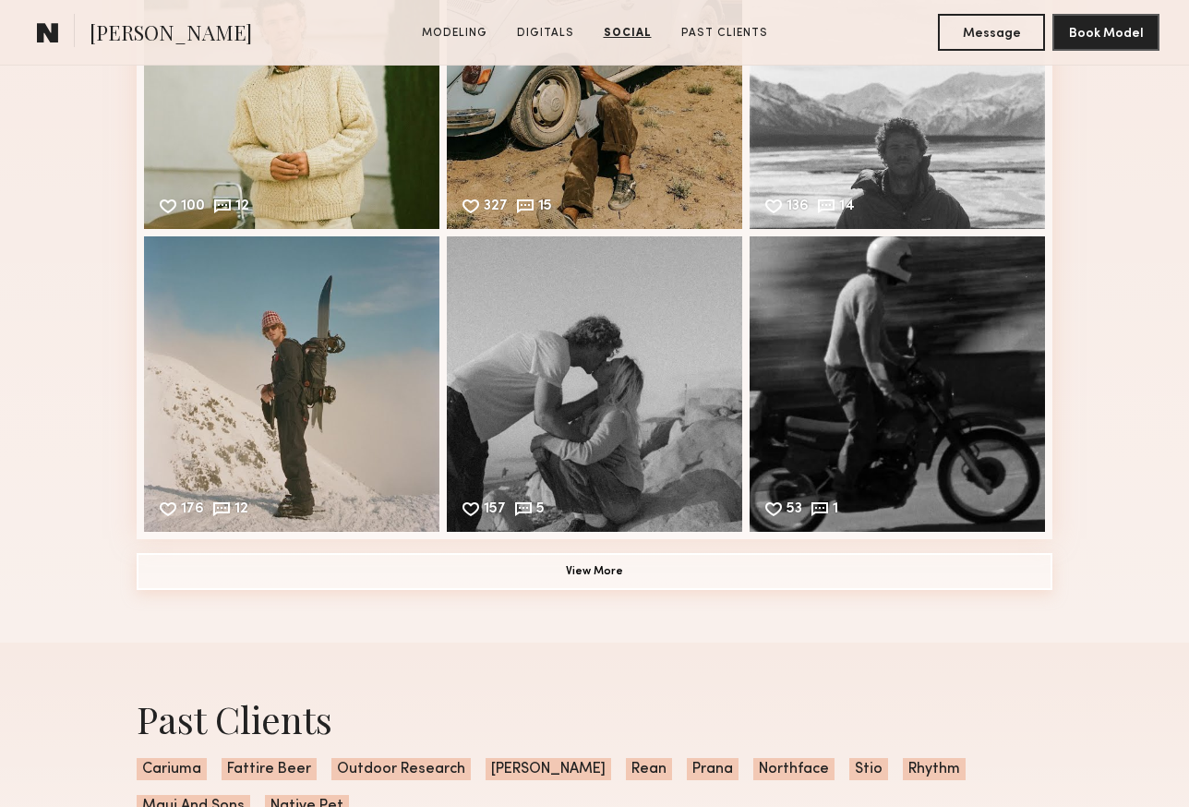
click at [554, 581] on button "View More" at bounding box center [595, 571] width 916 height 37
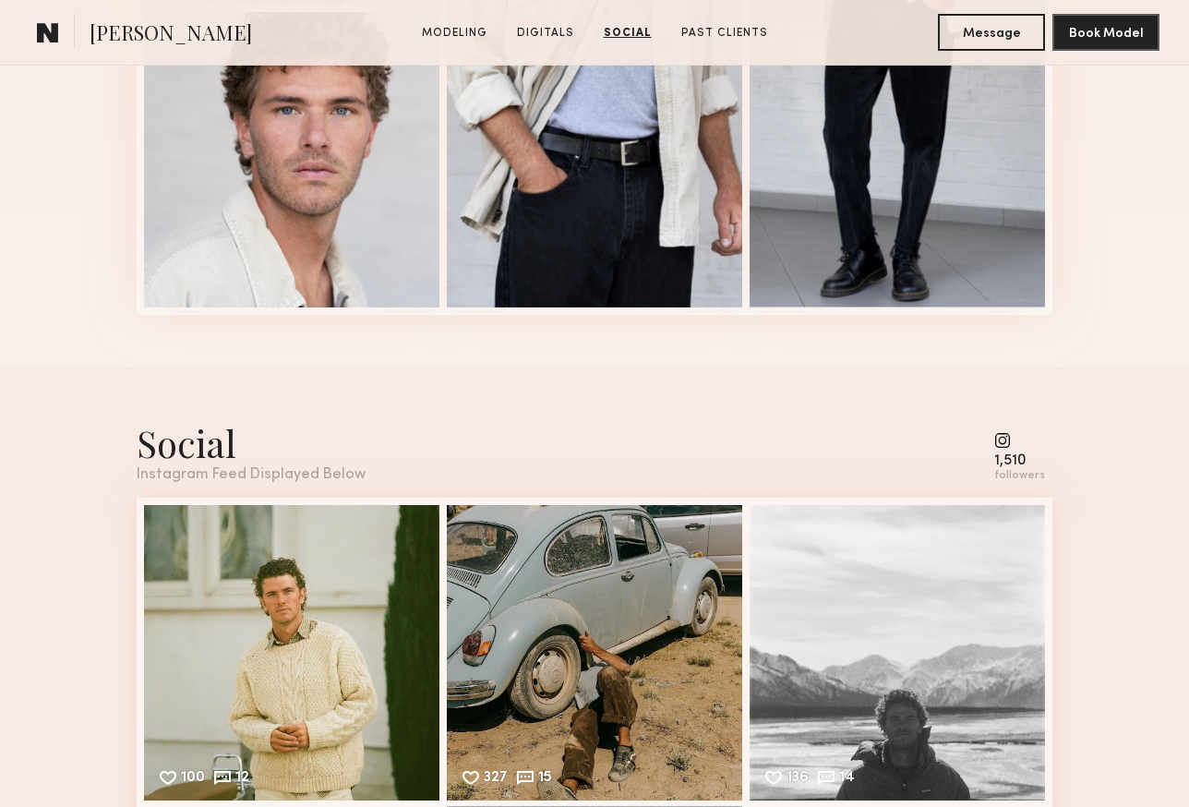
scroll to position [2138, 0]
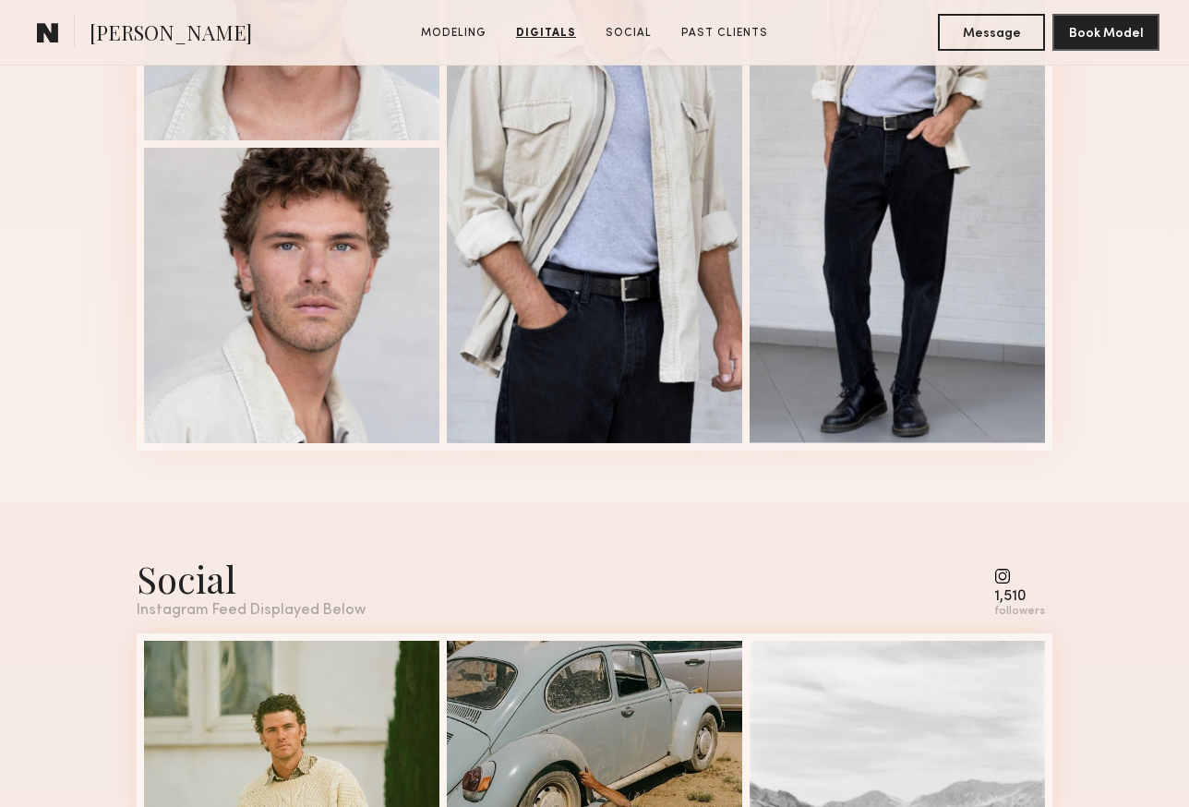
click at [1005, 578] on common-icon at bounding box center [1019, 576] width 51 height 17
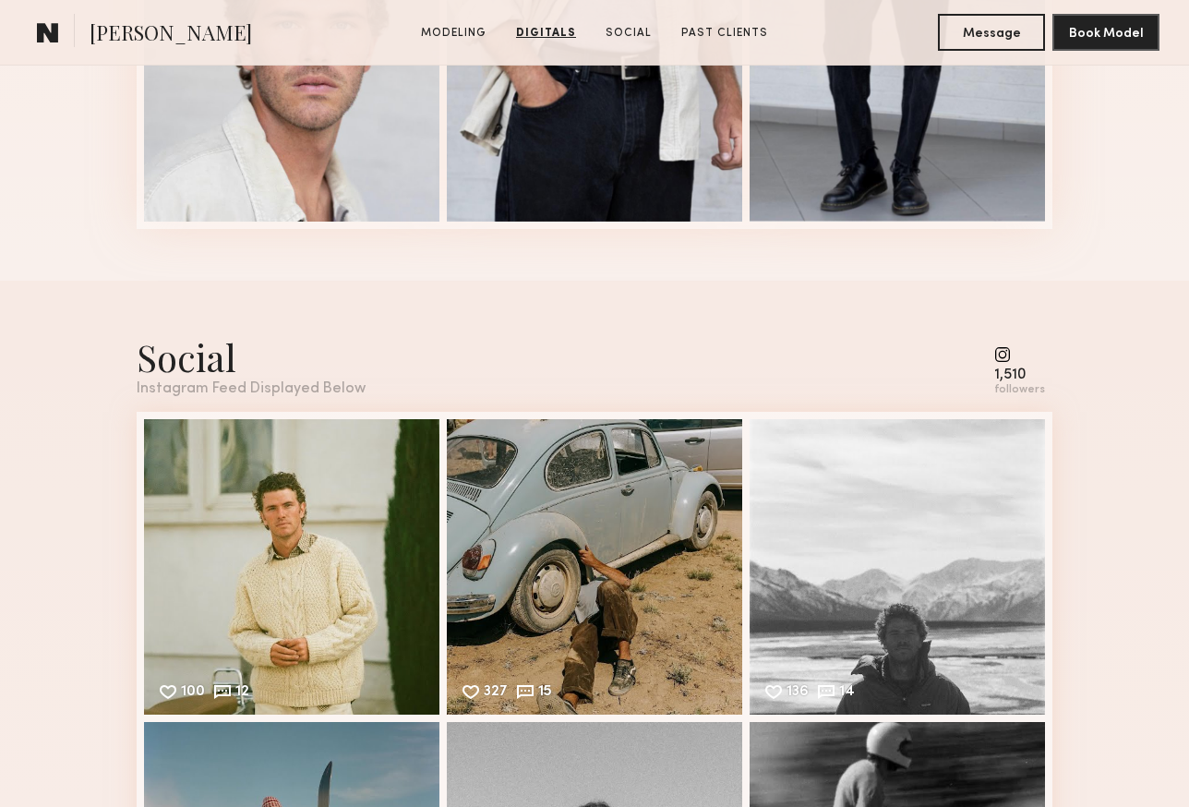
scroll to position [2379, 0]
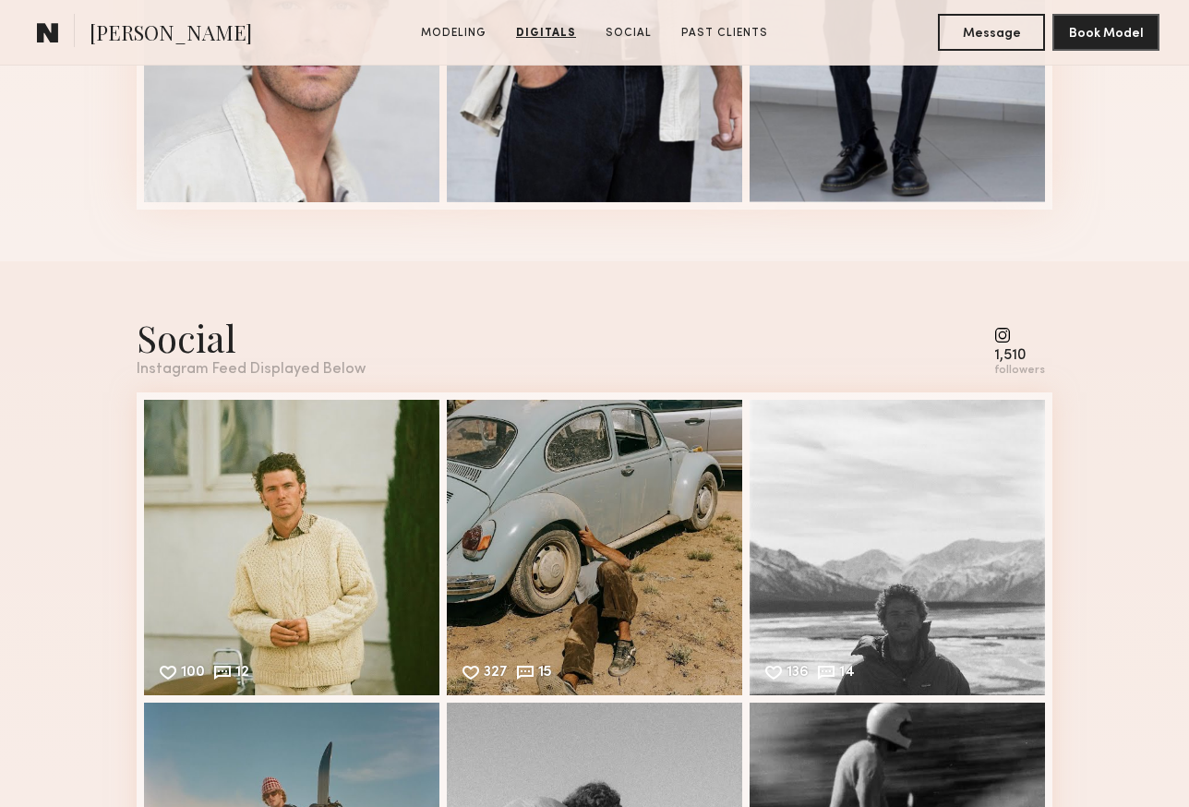
click at [1010, 350] on div "1,510" at bounding box center [1019, 356] width 51 height 14
click at [1008, 340] on common-icon at bounding box center [1019, 335] width 51 height 17
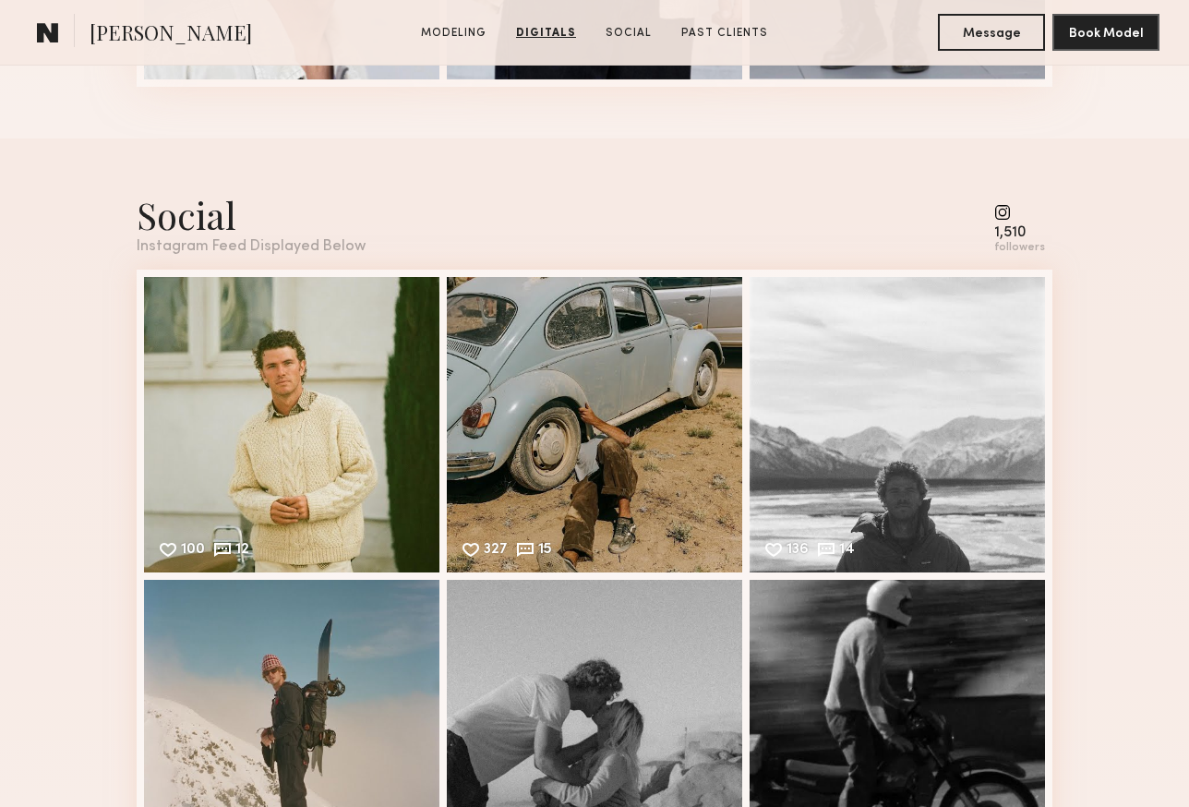
scroll to position [2503, 0]
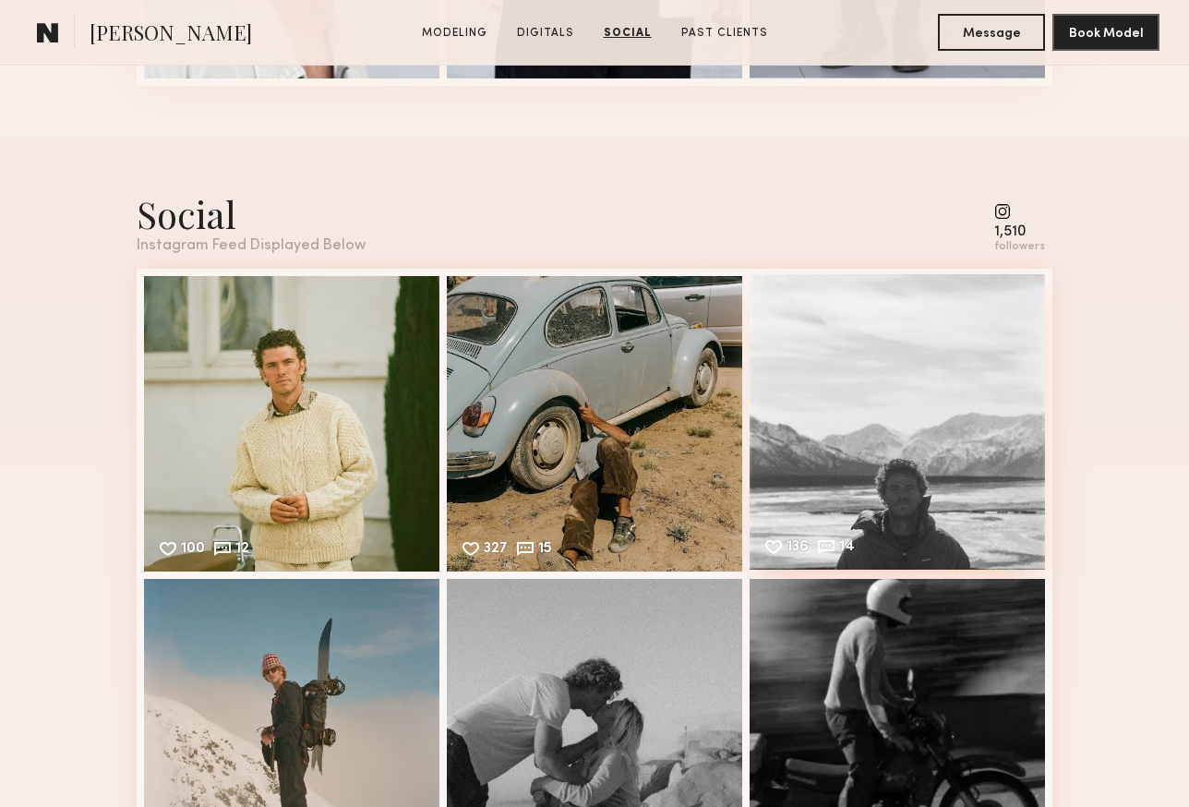
click at [895, 536] on div "136 14 Likes & comments displayed to show model’s engagement" at bounding box center [897, 421] width 295 height 295
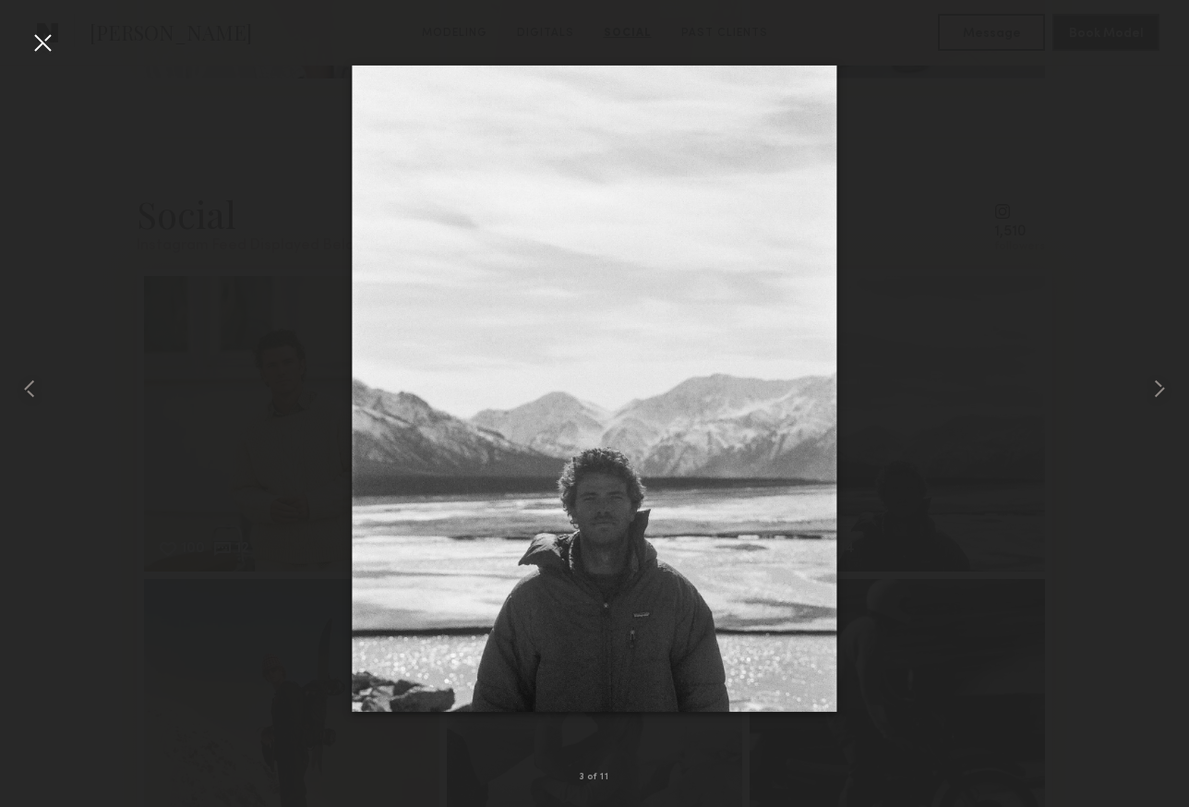
click at [1068, 456] on div at bounding box center [594, 389] width 1189 height 718
click at [46, 34] on div at bounding box center [43, 43] width 30 height 30
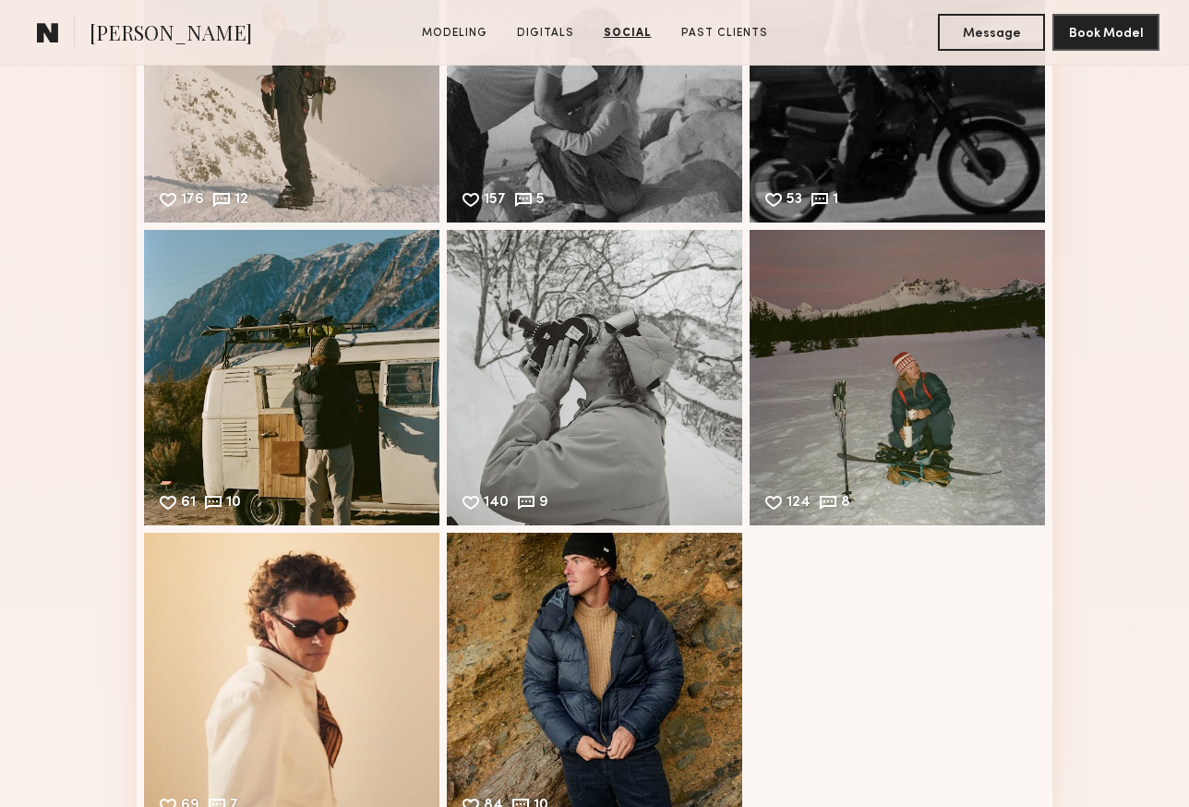
scroll to position [3113, 0]
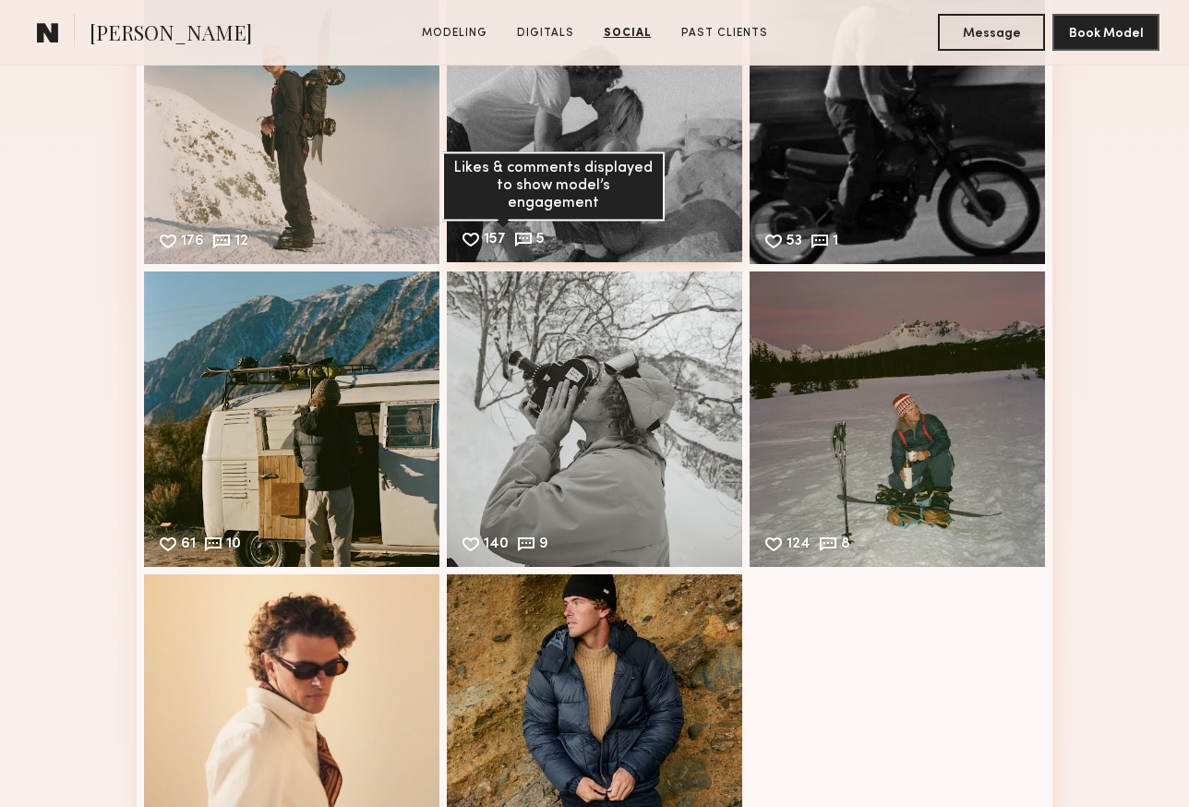
click at [505, 239] on div "157" at bounding box center [495, 241] width 22 height 17
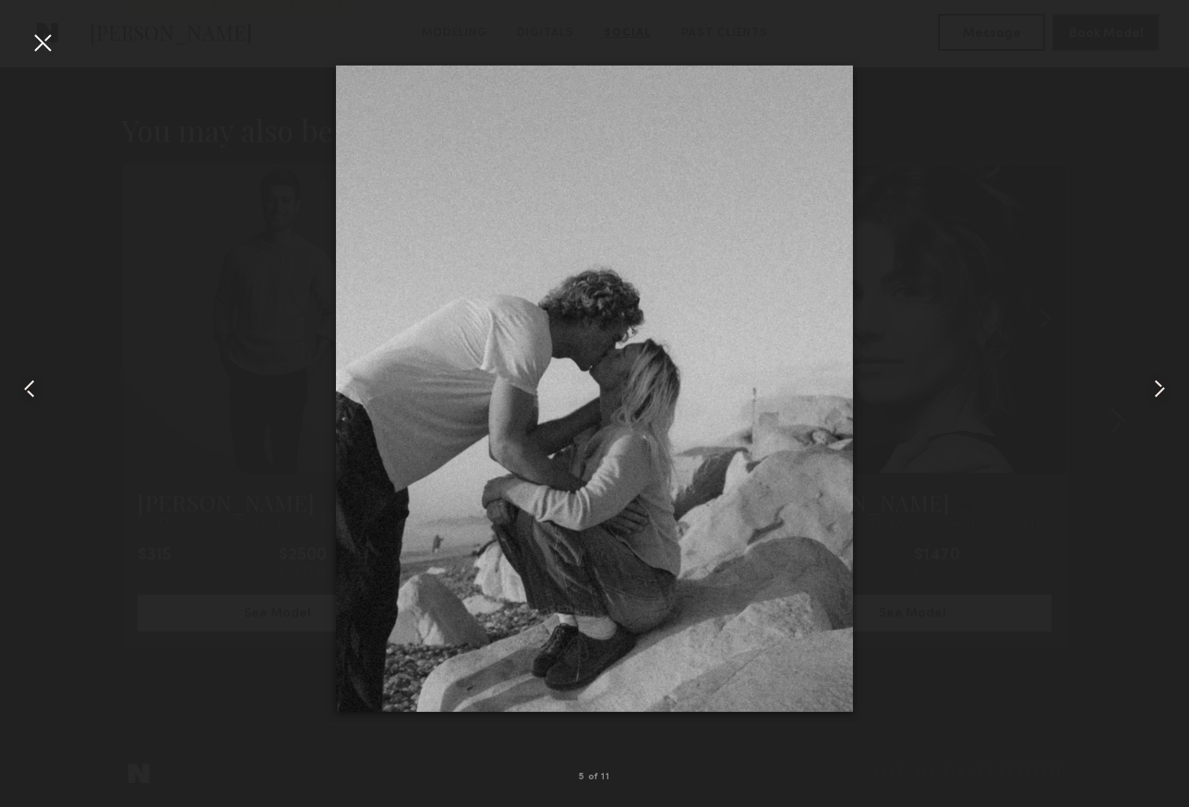
scroll to position [4207, 0]
click at [1022, 615] on div at bounding box center [594, 389] width 1189 height 718
click at [34, 51] on div at bounding box center [43, 43] width 30 height 30
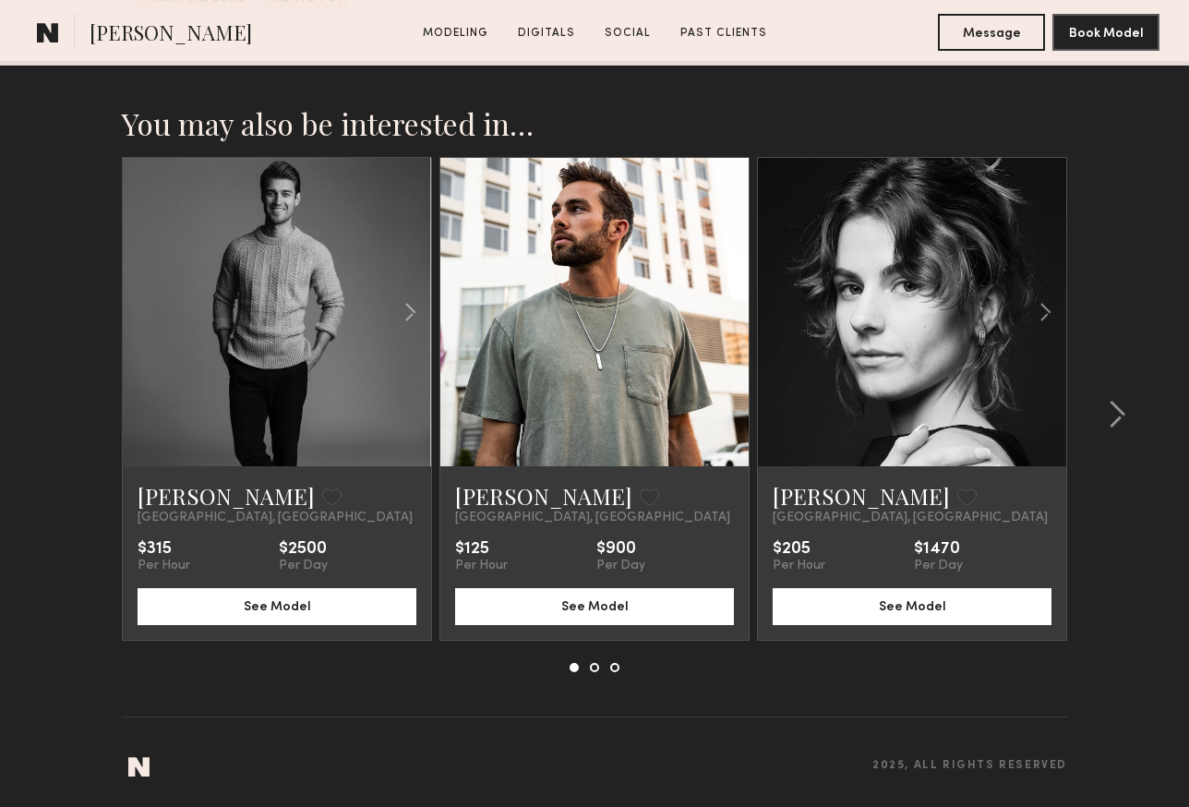
click at [158, 387] on div at bounding box center [277, 312] width 308 height 308
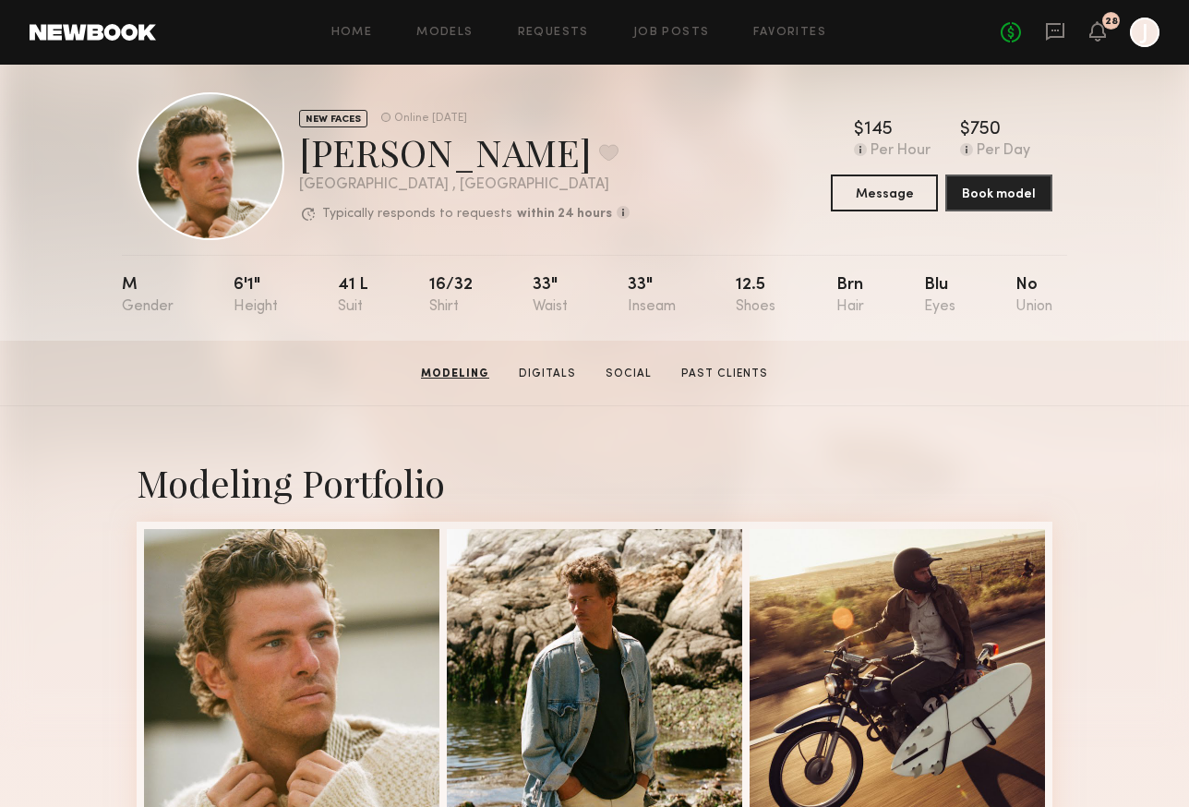
scroll to position [0, 0]
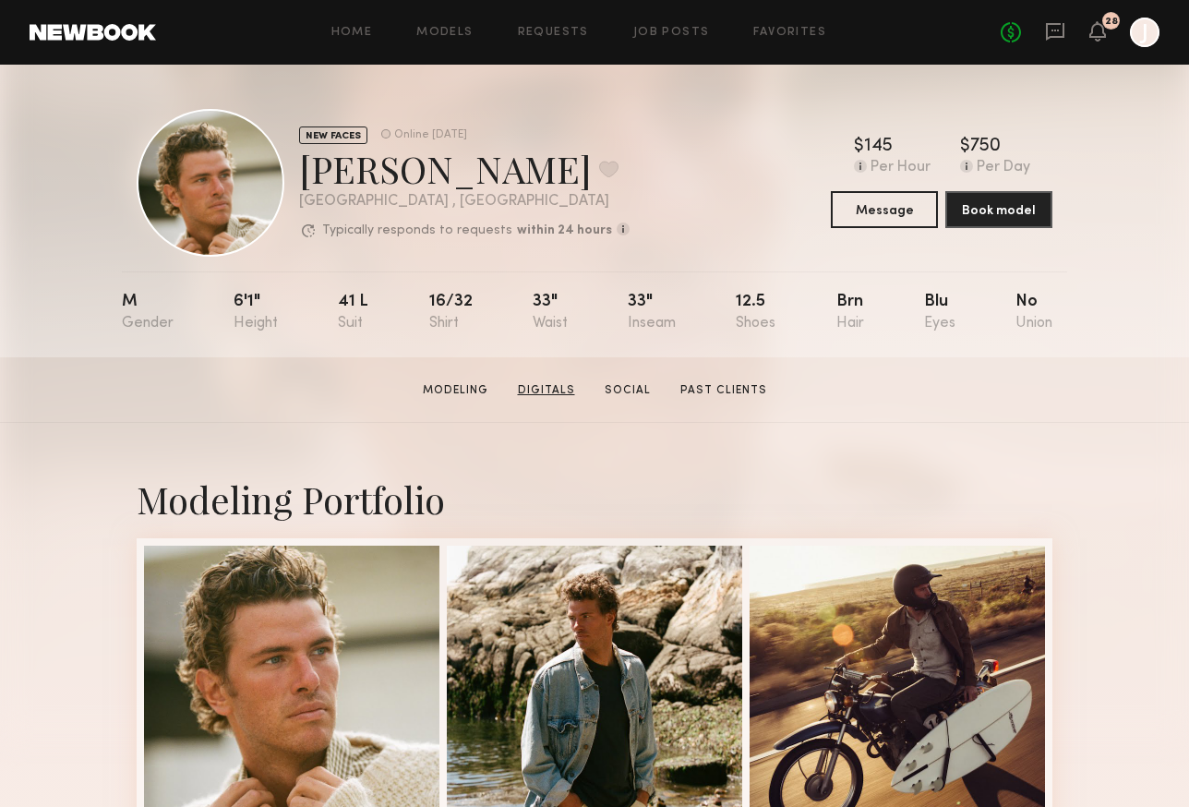
click at [567, 384] on link "Digitals" at bounding box center [546, 390] width 72 height 17
